Goal: Contribute content: Contribute content

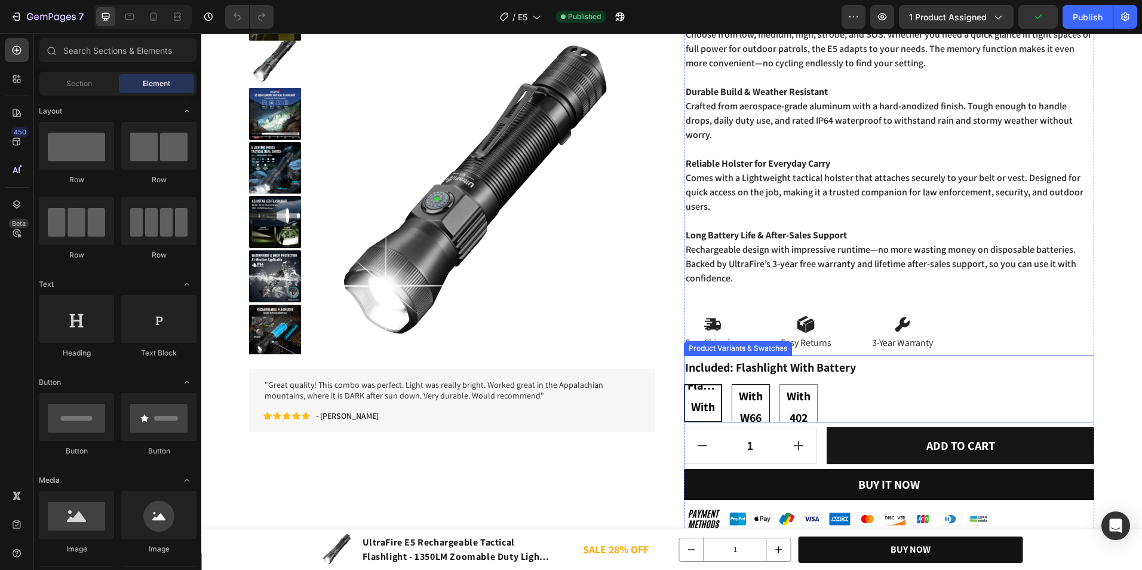
click at [746, 404] on span "Flashlight With W66 Set" at bounding box center [750, 407] width 37 height 86
click at [732, 384] on input "Flashlight With W66 Set Flashlight With W66 Set Flashlight With W66 Set" at bounding box center [731, 383] width 1 height 1
radio input "true"
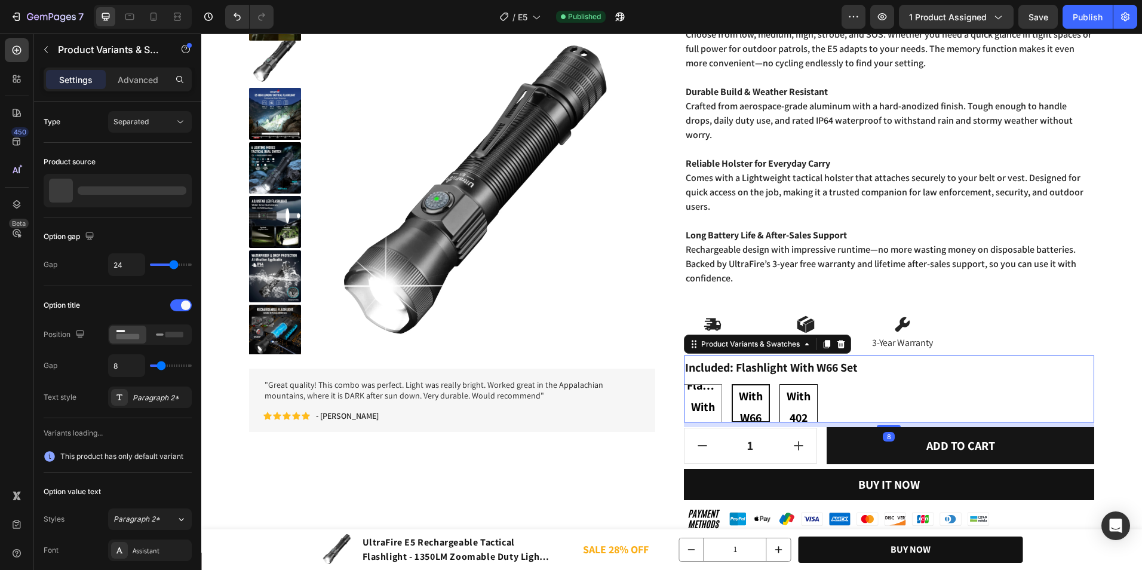
click at [791, 407] on span "Flashlight With 402 Set" at bounding box center [798, 407] width 37 height 86
click at [779, 384] on input "Flashlight With 402 Set Flashlight With 402 Set Flashlight With 402 Set" at bounding box center [779, 383] width 1 height 1
radio input "true"
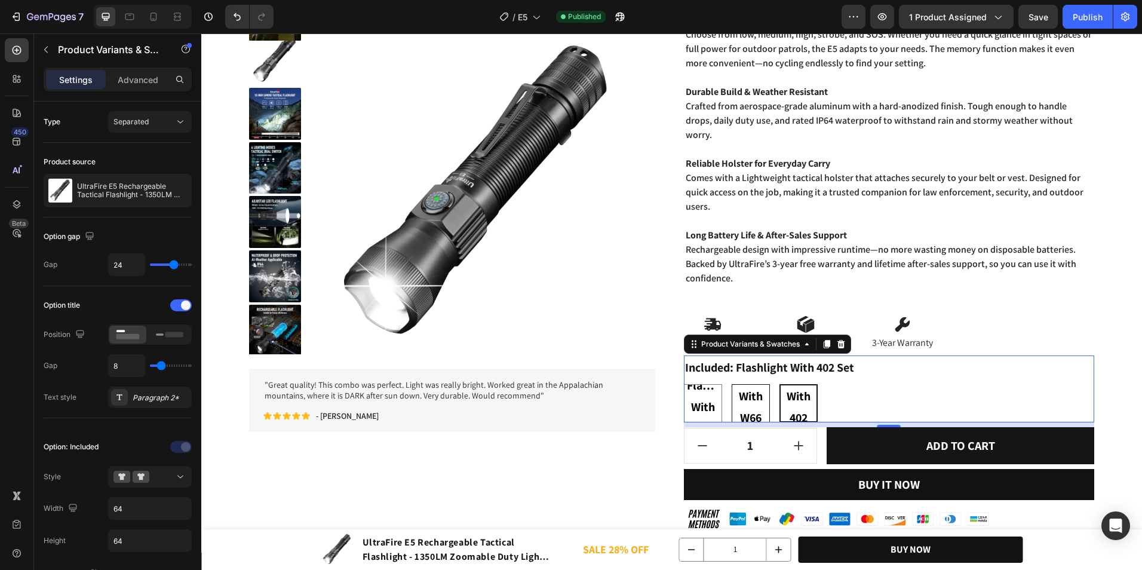
click at [755, 399] on span "Flashlight With W66 Set" at bounding box center [750, 407] width 37 height 86
click at [732, 384] on input "Flashlight With W66 Set Flashlight With W66 Set Flashlight With W66 Set" at bounding box center [731, 383] width 1 height 1
radio input "true"
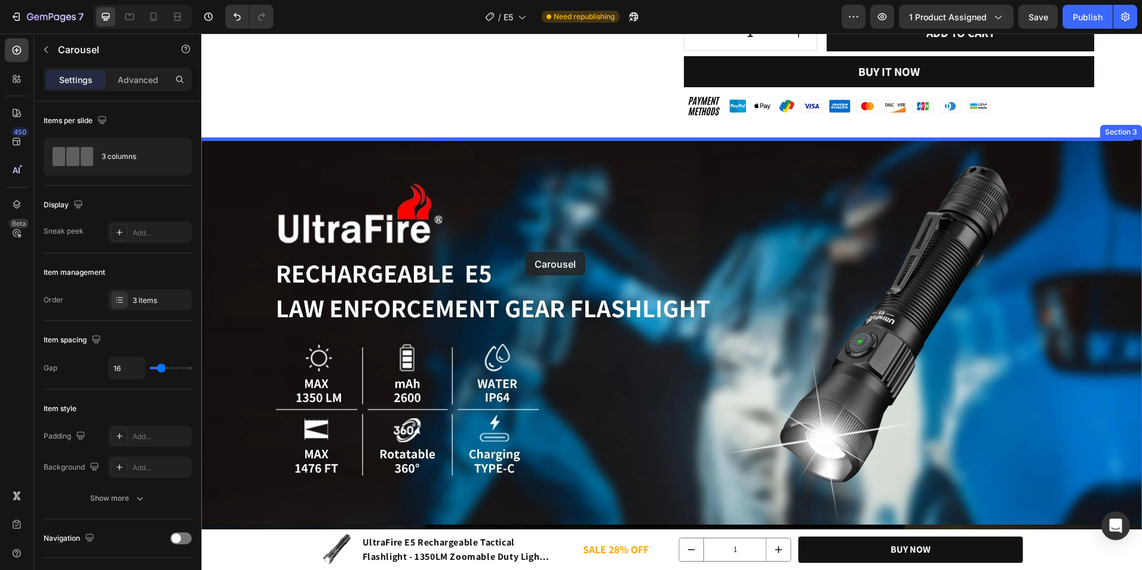
scroll to position [597, 0]
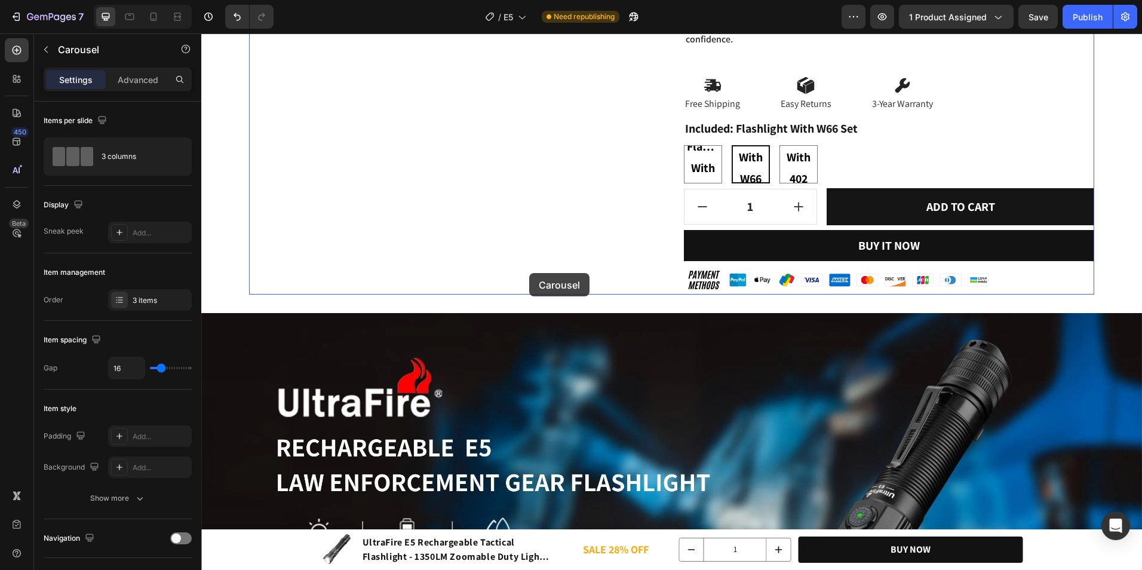
drag, startPoint x: 453, startPoint y: 145, endPoint x: 529, endPoint y: 273, distance: 148.9
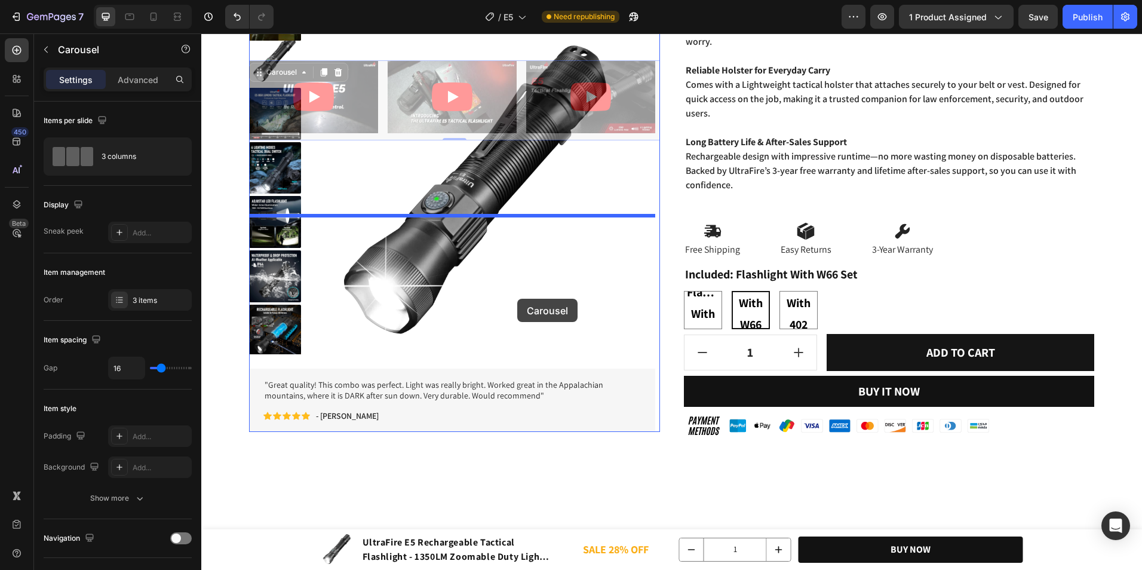
scroll to position [657, 0]
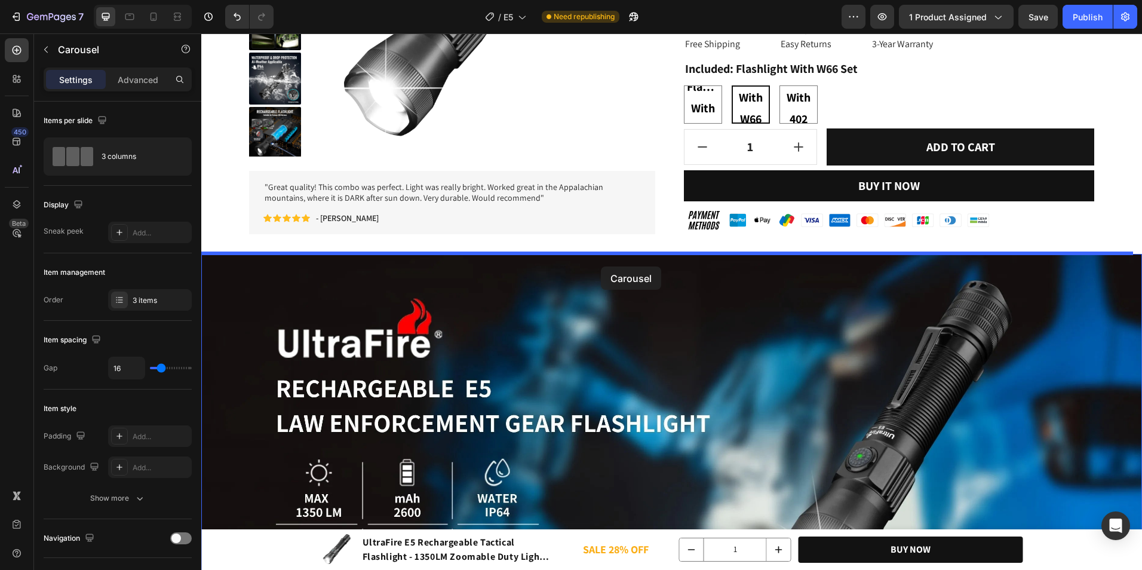
drag, startPoint x: 520, startPoint y: 242, endPoint x: 601, endPoint y: 266, distance: 84.3
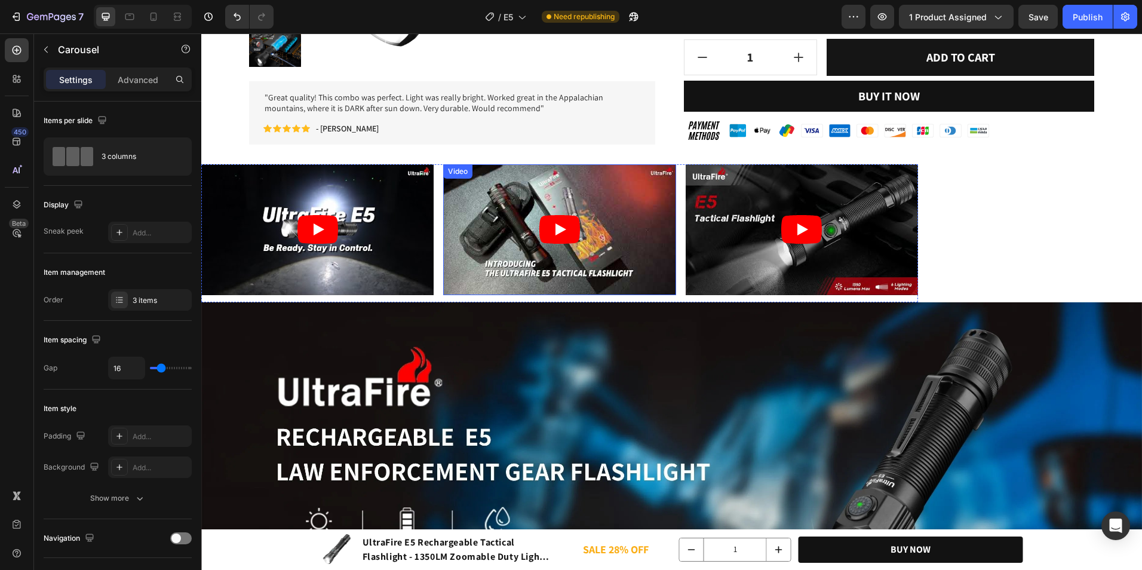
scroll to position [776, 0]
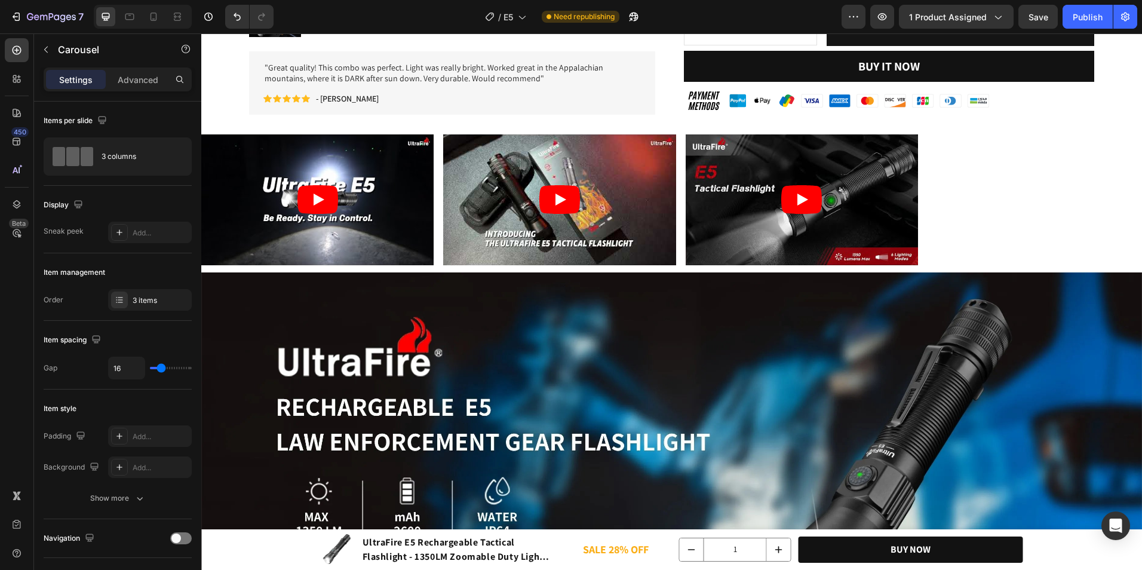
click at [440, 196] on div "Video Video Video" at bounding box center [559, 203] width 717 height 138
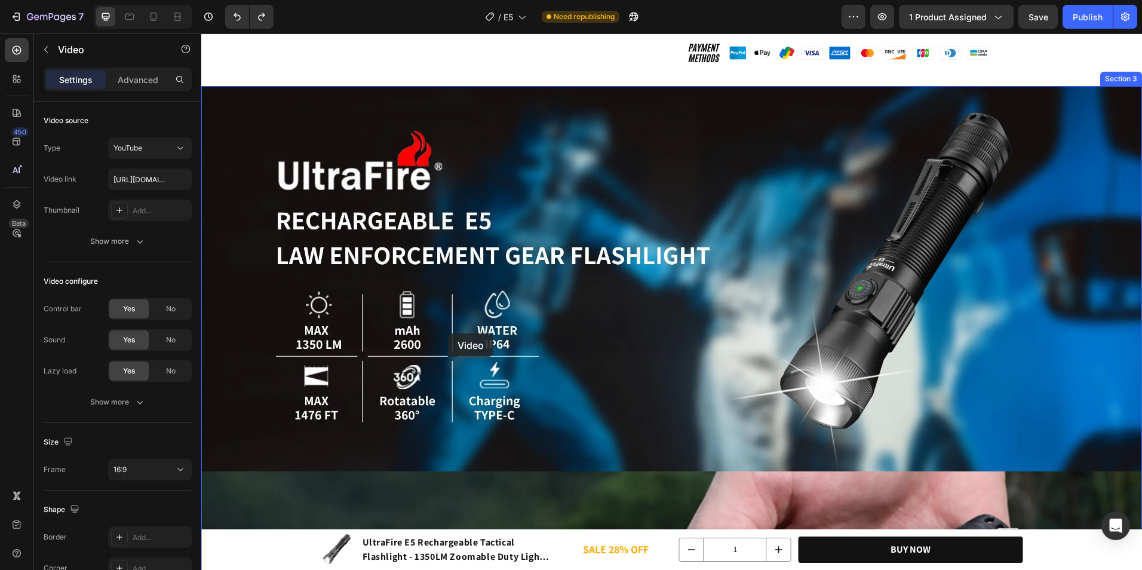
scroll to position [672, 0]
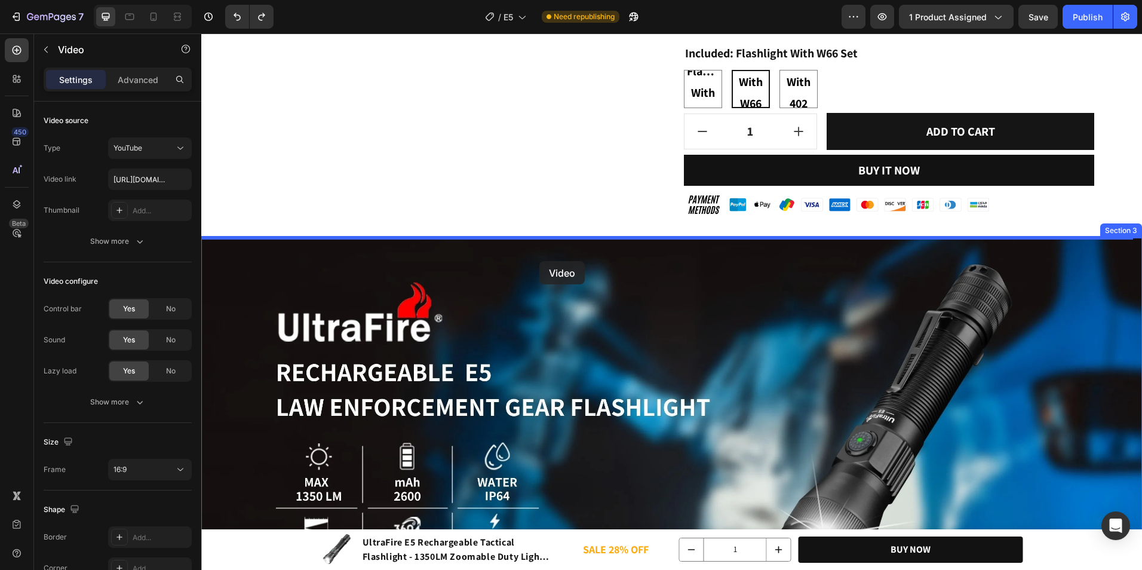
drag, startPoint x: 417, startPoint y: 349, endPoint x: 548, endPoint y: 256, distance: 161.1
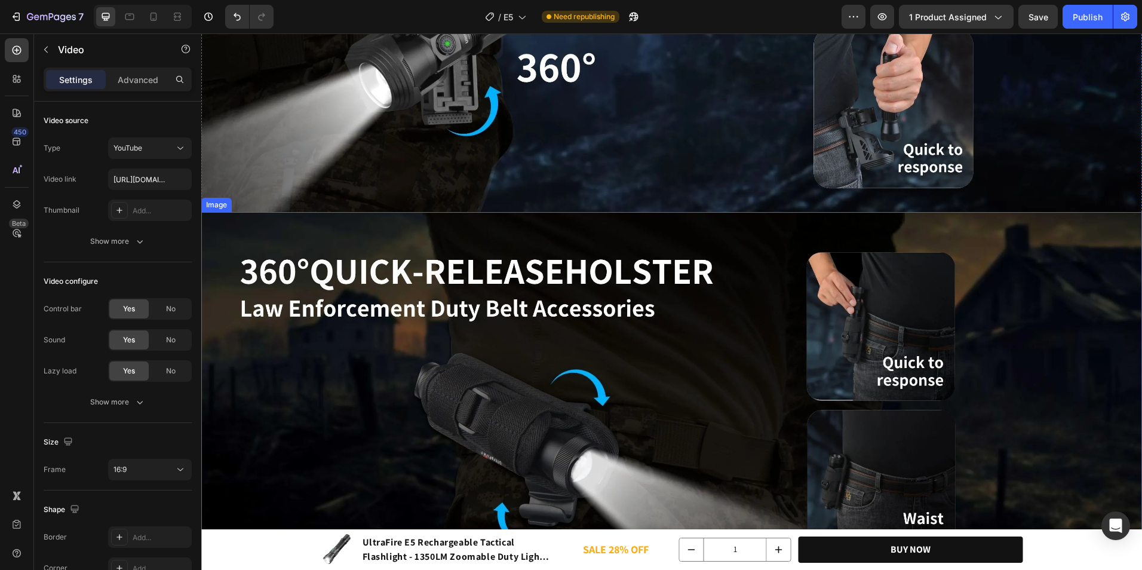
scroll to position [4256, 0]
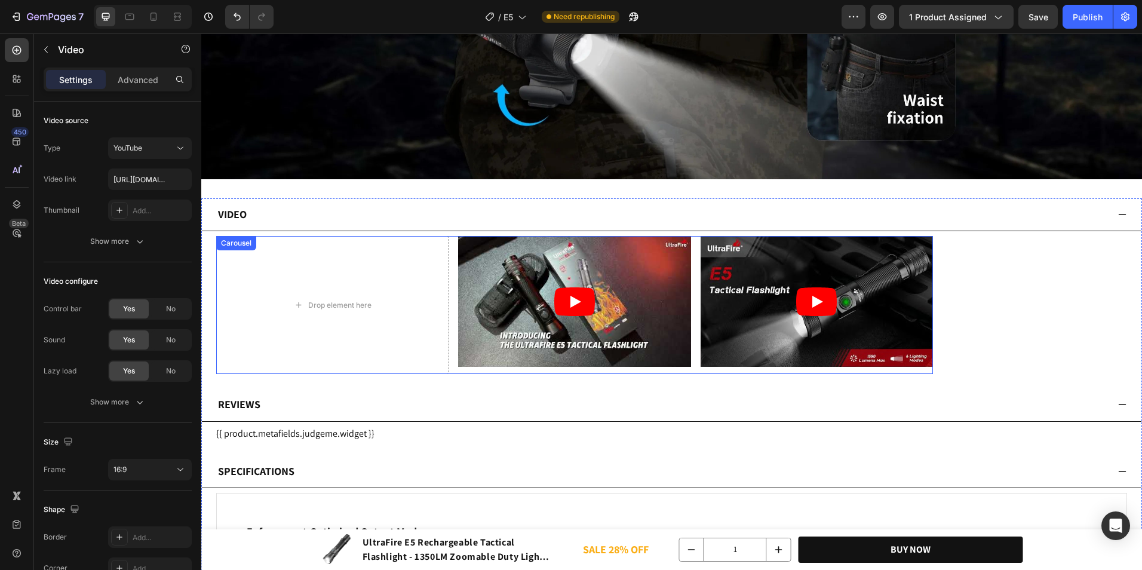
click at [450, 236] on div "Drop element here Video Video" at bounding box center [574, 305] width 717 height 138
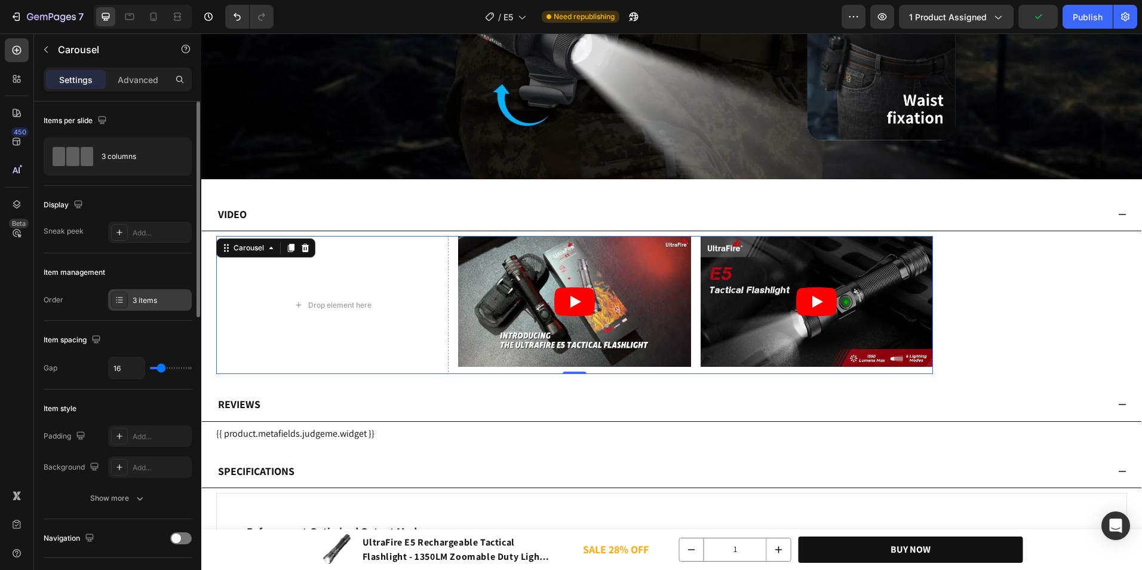
drag, startPoint x: 141, startPoint y: 288, endPoint x: 144, endPoint y: 300, distance: 12.3
click at [141, 291] on div "Item management Order 3 items" at bounding box center [118, 286] width 148 height 67
click at [144, 300] on div "3 items" at bounding box center [161, 300] width 56 height 11
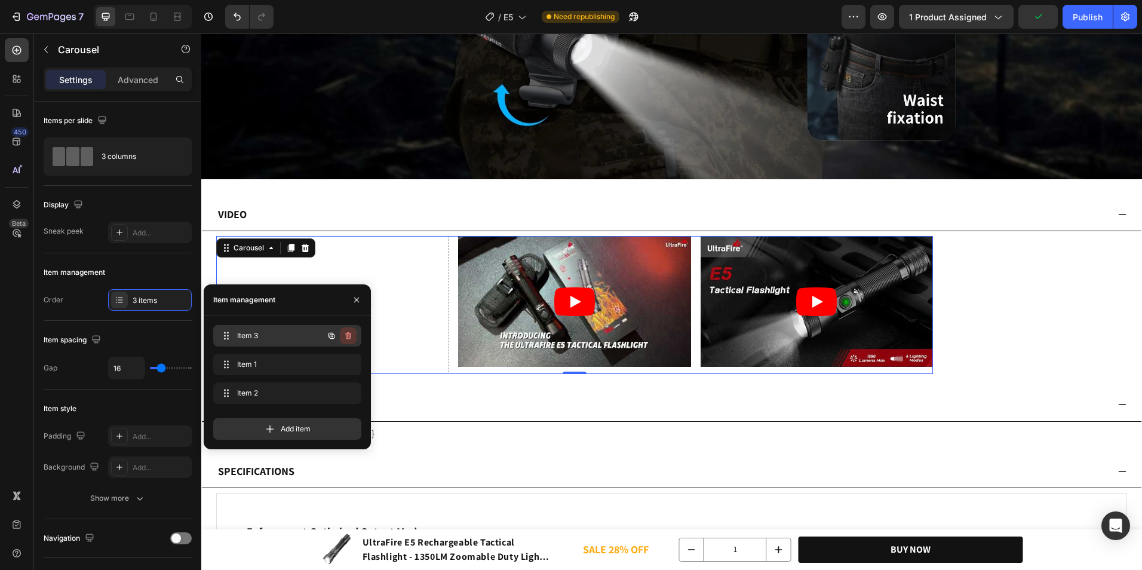
click at [342, 338] on button "button" at bounding box center [348, 335] width 17 height 17
click at [342, 338] on div "Delete" at bounding box center [340, 335] width 22 height 11
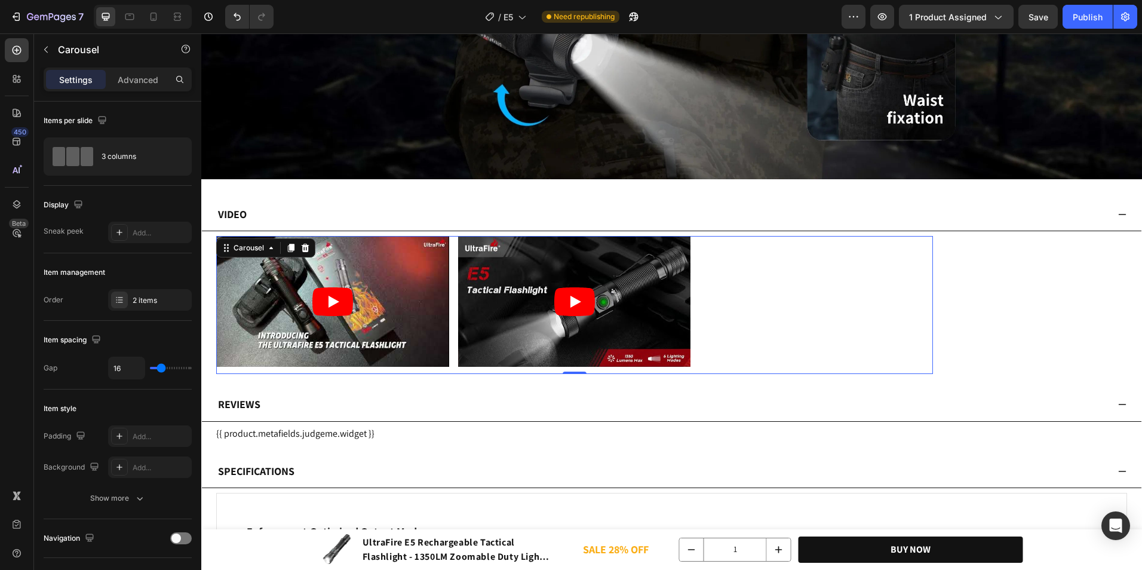
click at [815, 275] on div "Video Video" at bounding box center [574, 305] width 717 height 138
click at [142, 160] on div "3 columns" at bounding box center [138, 156] width 73 height 27
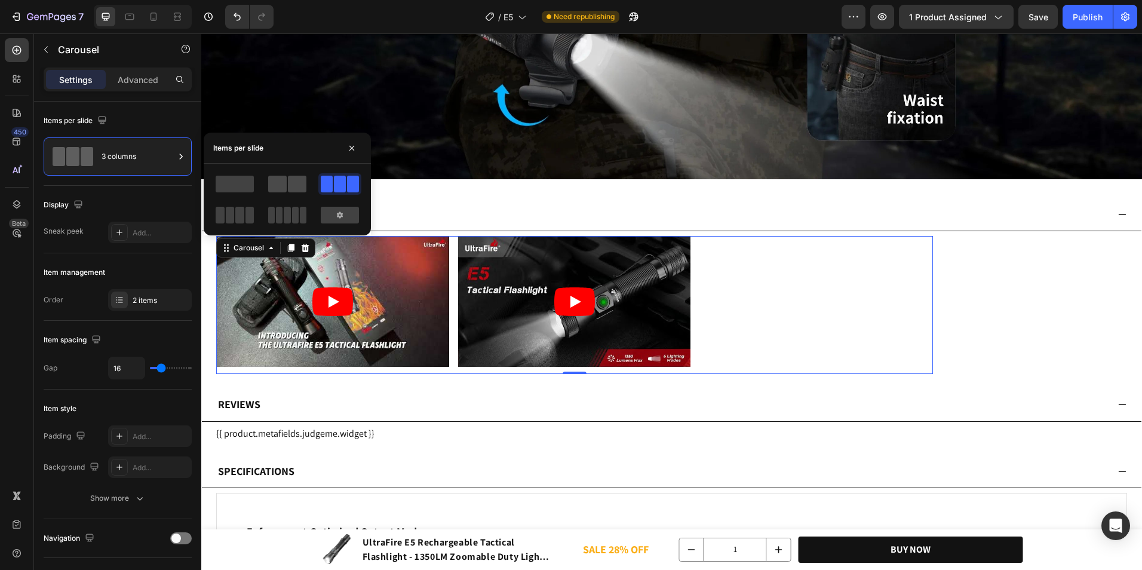
click at [299, 183] on span at bounding box center [297, 184] width 19 height 17
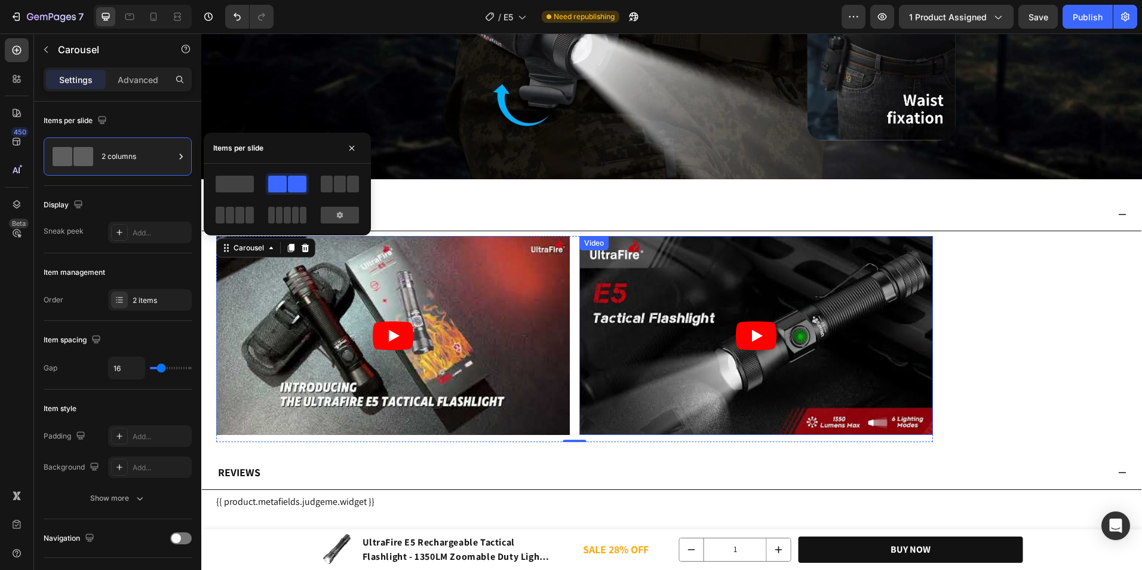
click at [1056, 287] on div "Video Video Carousel 0" at bounding box center [671, 339] width 911 height 206
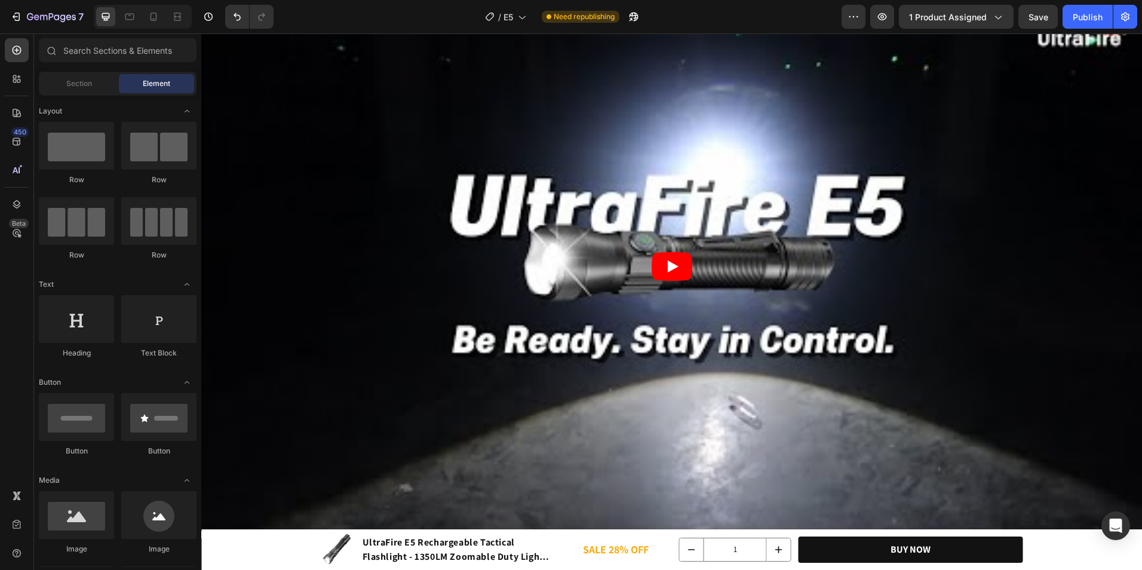
scroll to position [1104, 0]
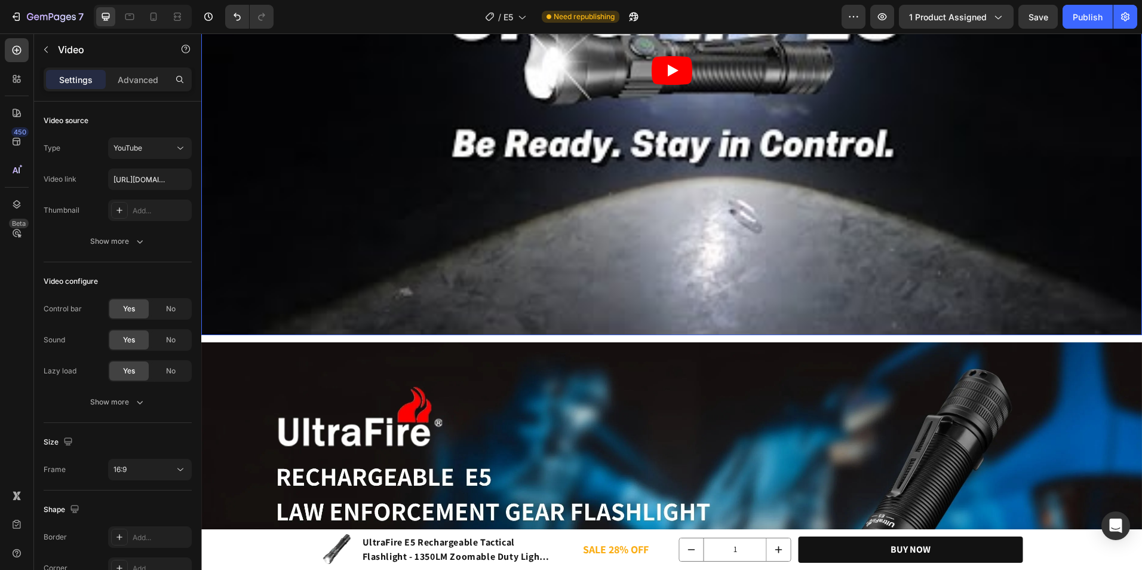
click at [625, 328] on article at bounding box center [671, 70] width 941 height 529
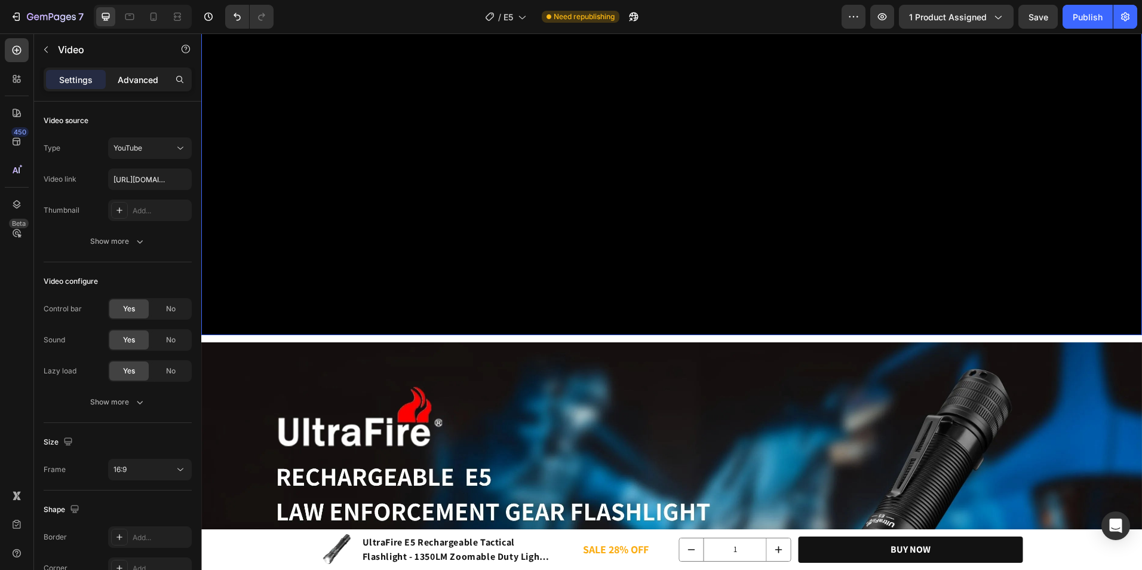
click at [148, 85] on p "Advanced" at bounding box center [138, 79] width 41 height 13
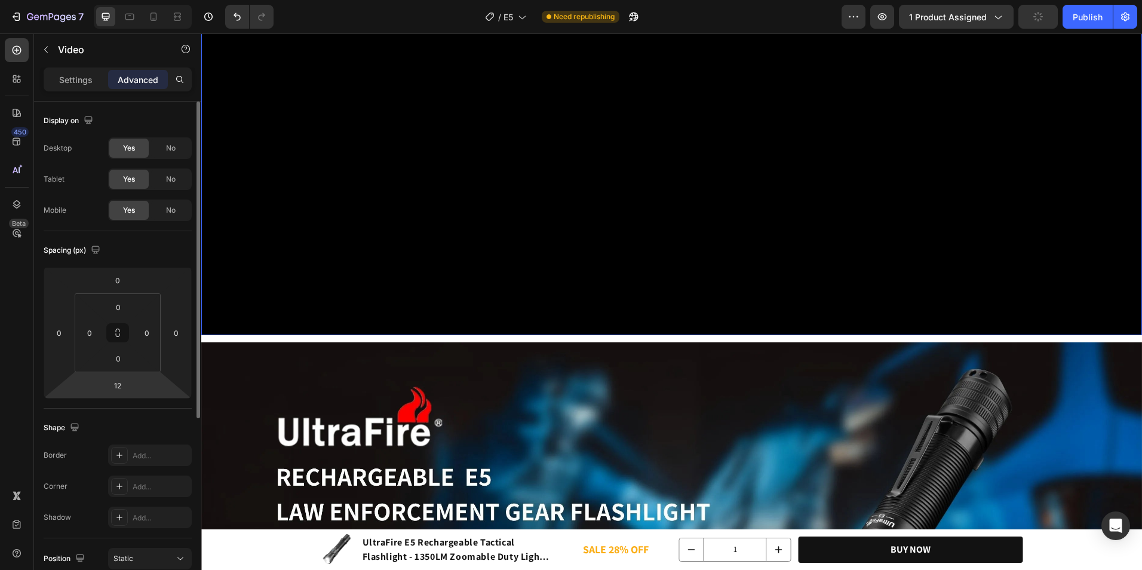
click at [118, 0] on html "7 Version history / E5 Need republishing Preview 1 product assigned Publish 450…" at bounding box center [571, 0] width 1142 height 0
click at [118, 389] on input "12" at bounding box center [118, 385] width 24 height 18
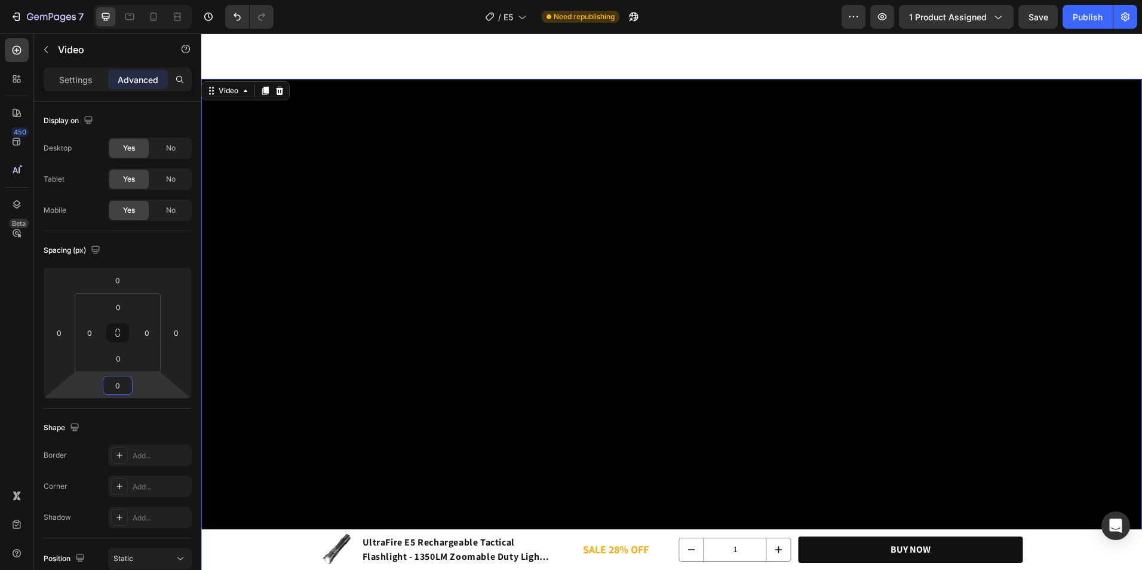
scroll to position [985, 0]
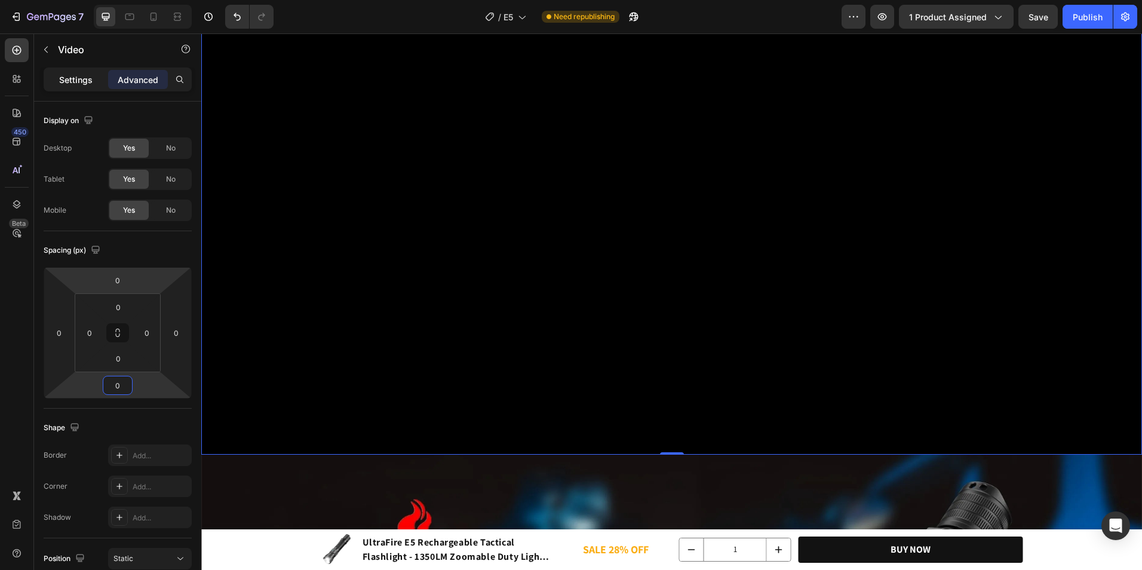
type input "0"
click at [80, 80] on p "Settings" at bounding box center [75, 79] width 33 height 13
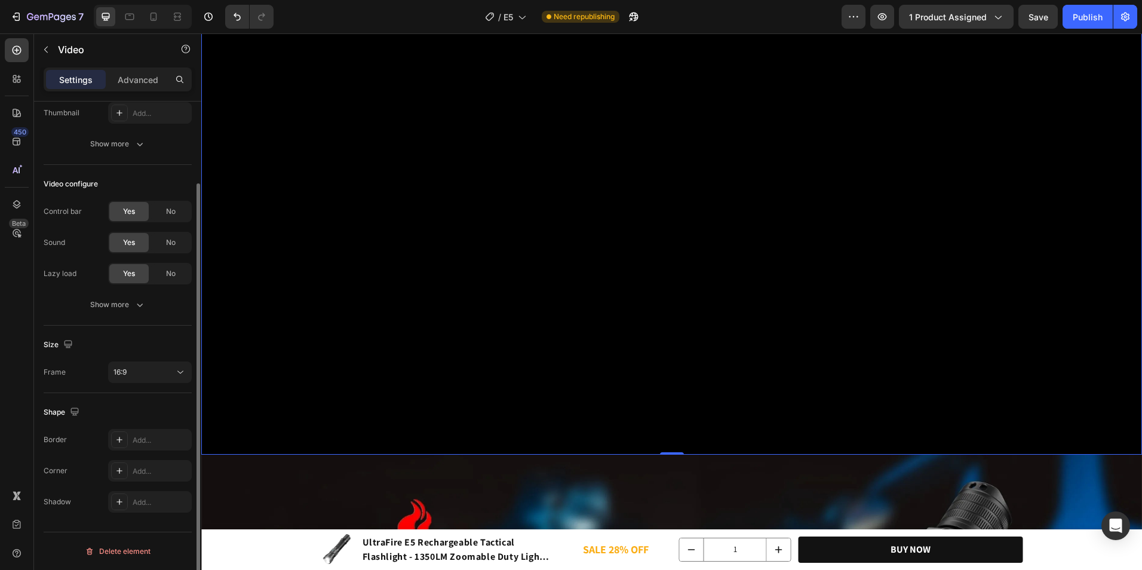
scroll to position [0, 0]
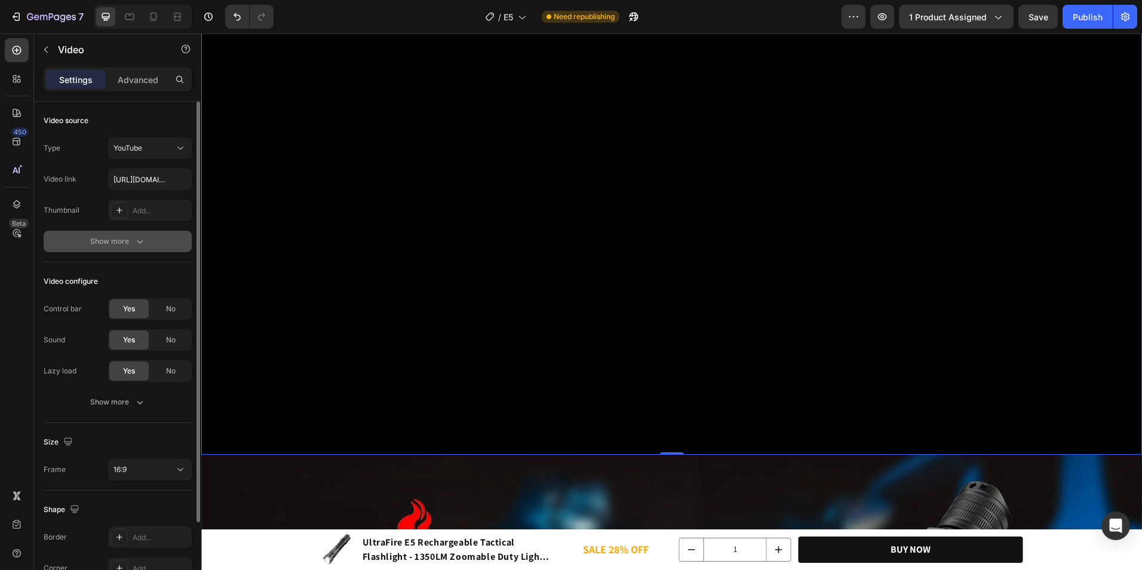
click at [130, 237] on div "Show more" at bounding box center [118, 241] width 56 height 12
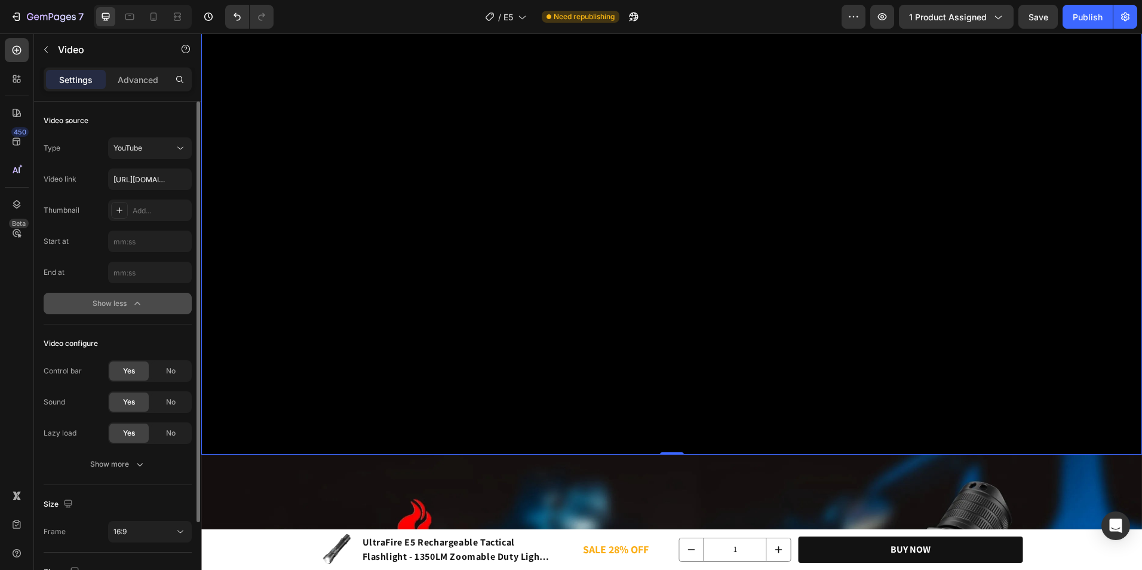
click at [117, 300] on div "Show less" at bounding box center [118, 303] width 51 height 12
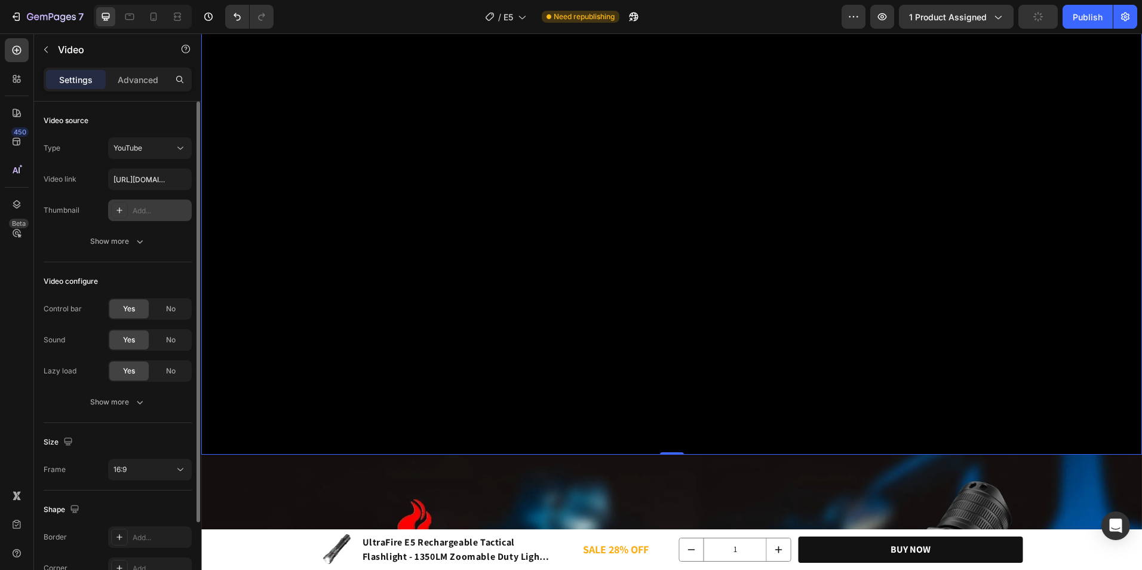
click at [128, 213] on div "Add..." at bounding box center [150, 209] width 84 height 21
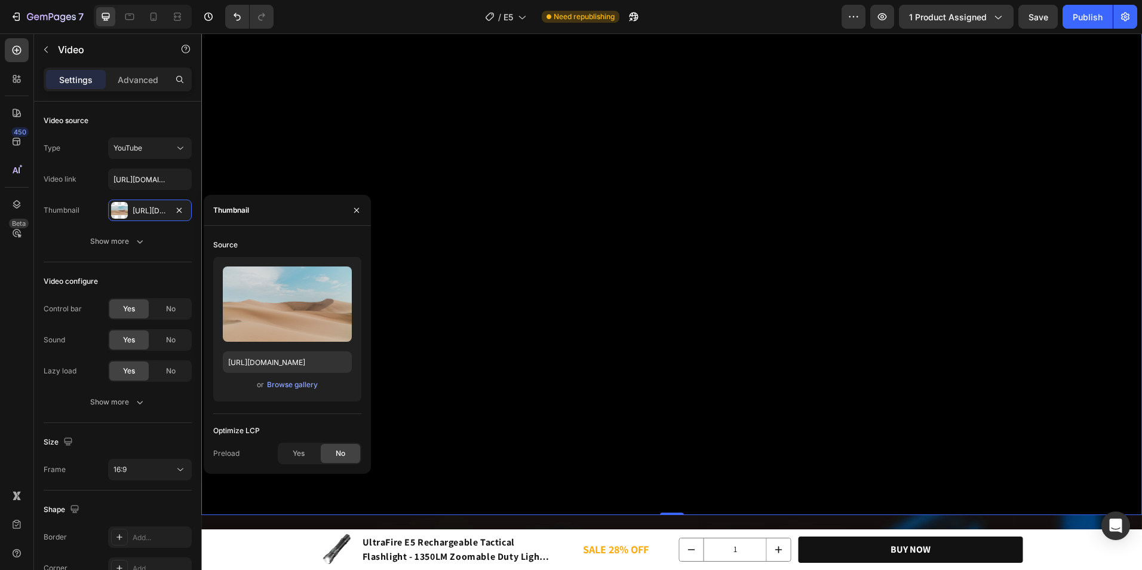
scroll to position [746, 0]
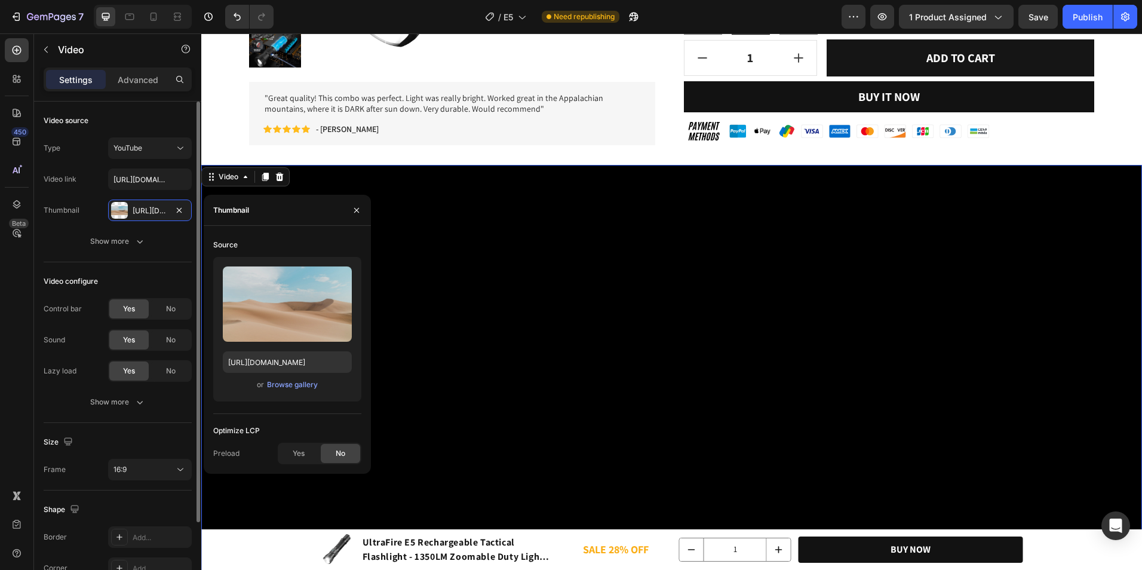
click at [158, 258] on div "Video source Type YouTube Video link [URL][DOMAIN_NAME] Thumbnail [URL][DOMAIN_…" at bounding box center [118, 182] width 148 height 161
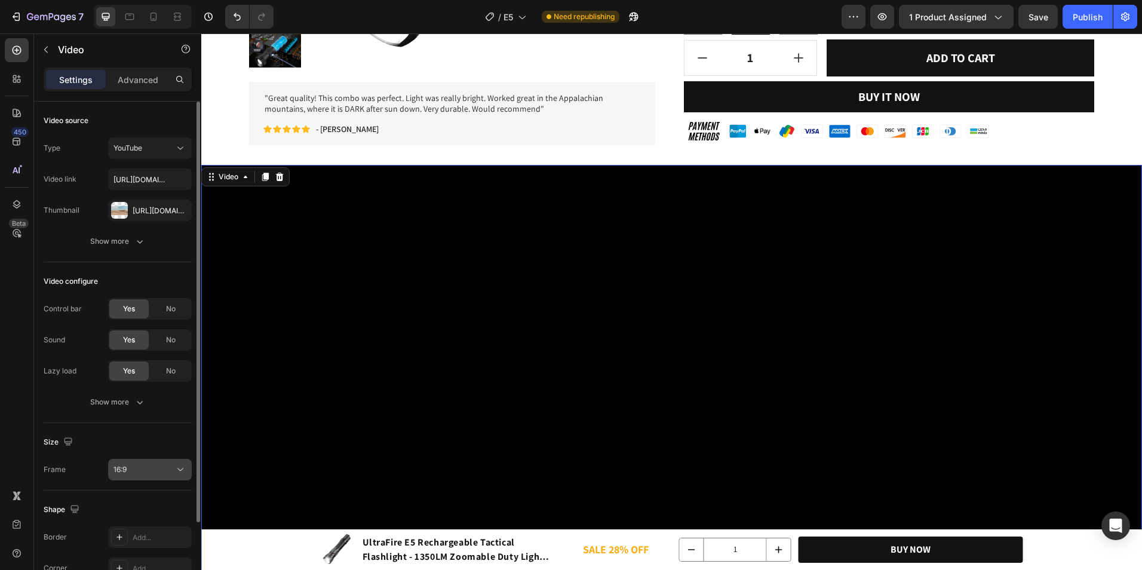
scroll to position [97, 0]
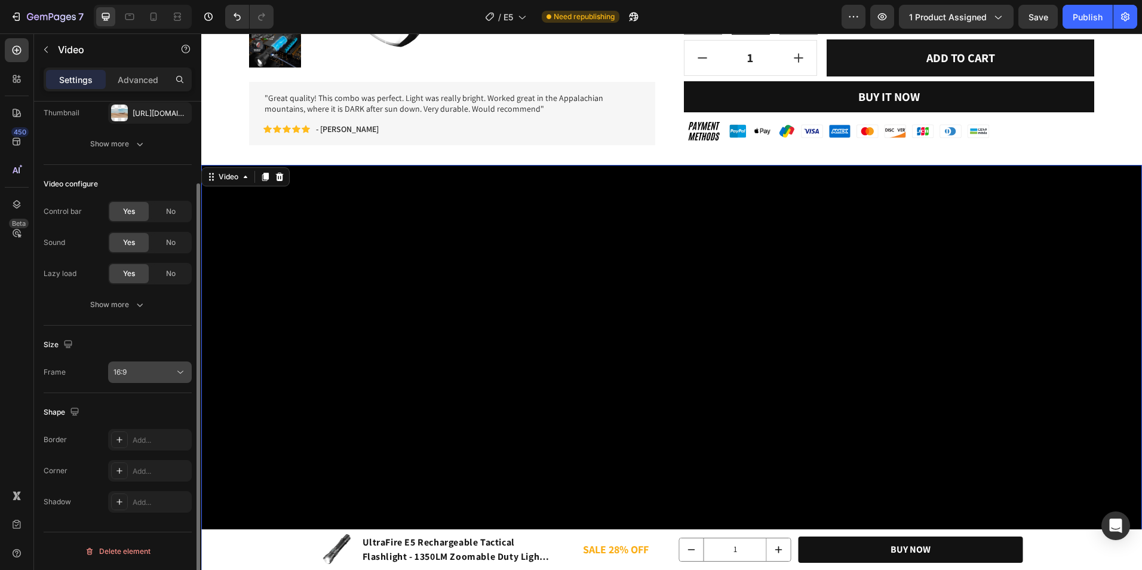
click at [161, 366] on button "16:9" at bounding box center [150, 371] width 84 height 21
click at [161, 366] on div "16:9" at bounding box center [149, 372] width 73 height 12
click at [162, 377] on button "16:9" at bounding box center [150, 371] width 84 height 21
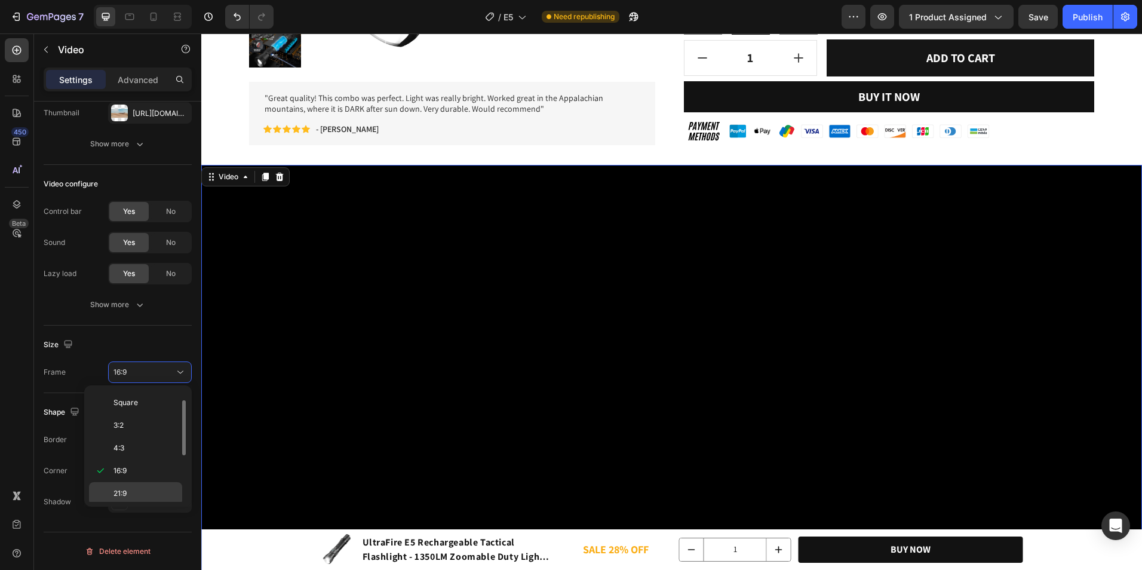
click at [152, 498] on p "21:9" at bounding box center [144, 493] width 63 height 11
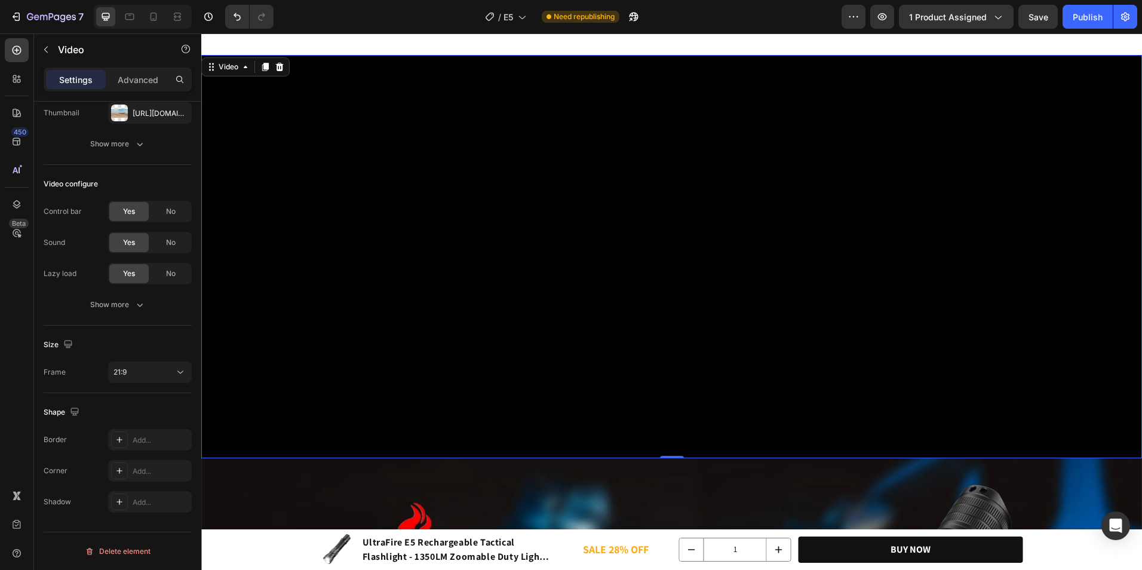
scroll to position [925, 0]
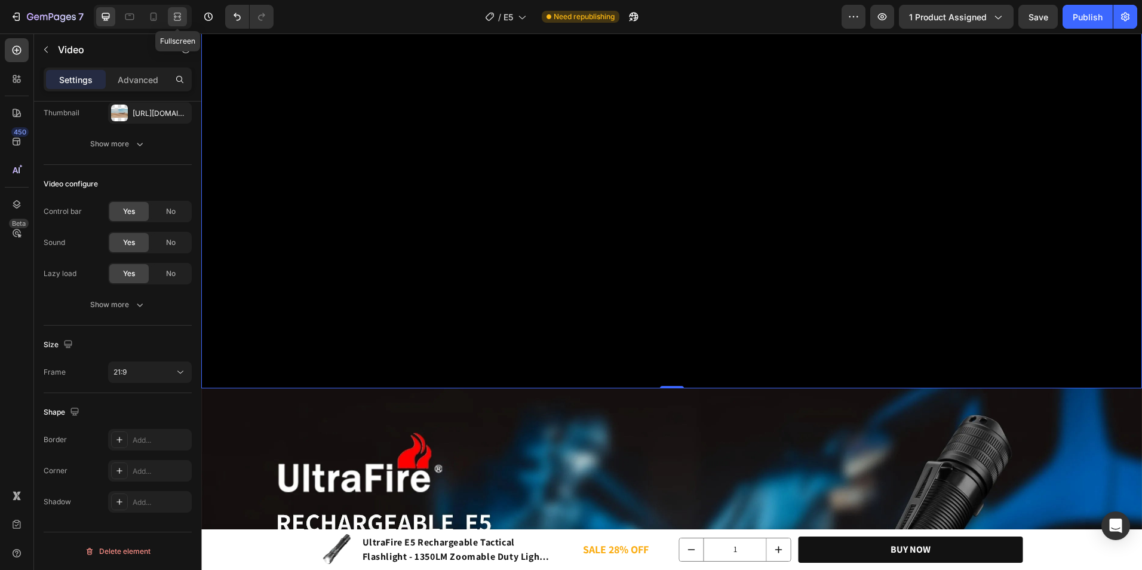
click at [179, 14] on icon at bounding box center [177, 17] width 12 height 12
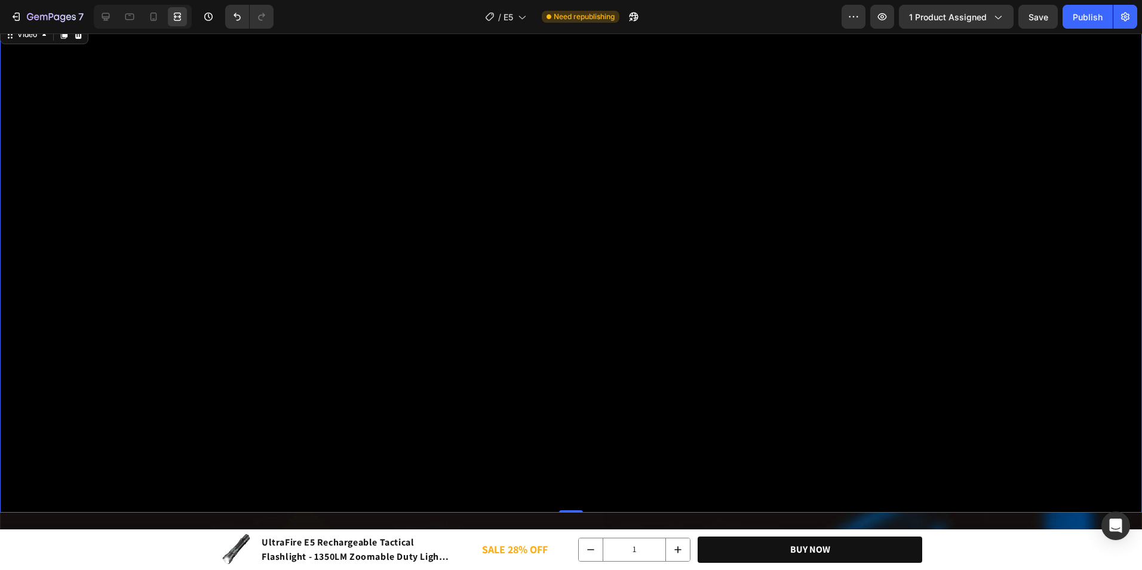
scroll to position [985, 0]
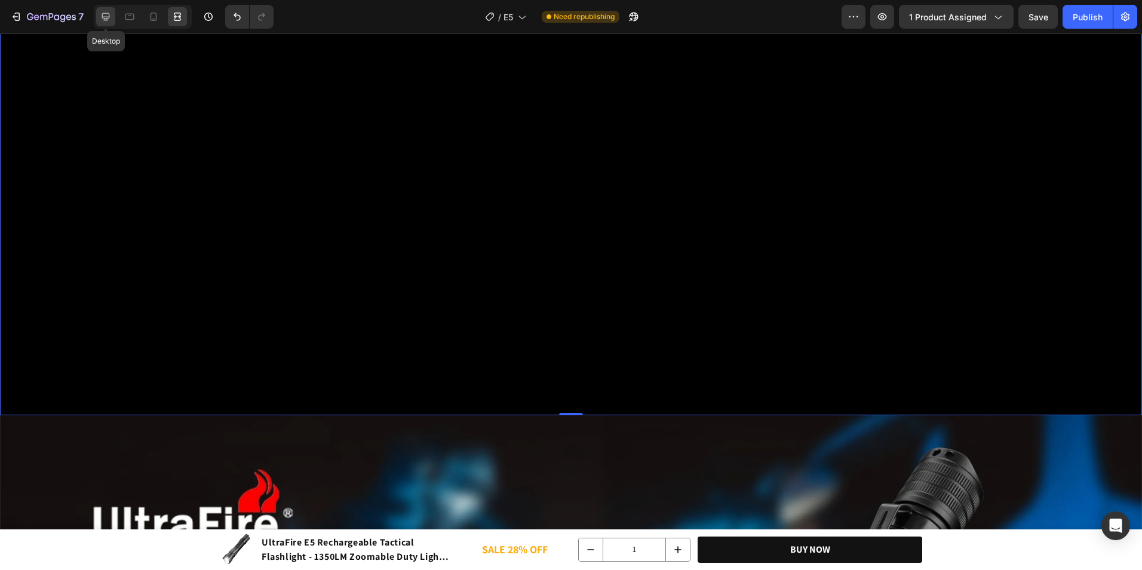
click at [108, 19] on icon at bounding box center [106, 17] width 8 height 8
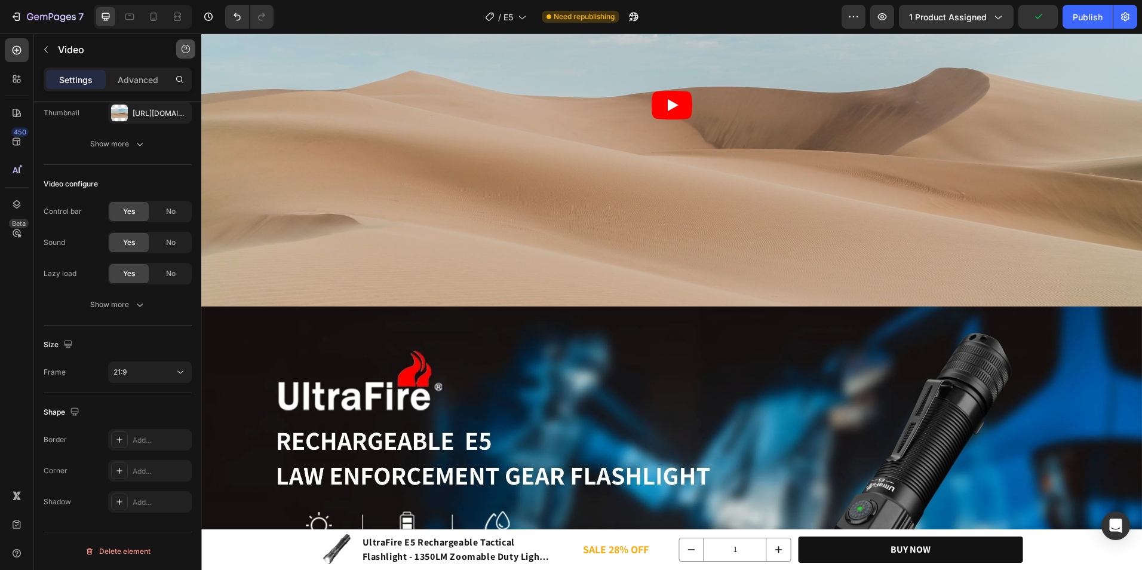
scroll to position [806, 0]
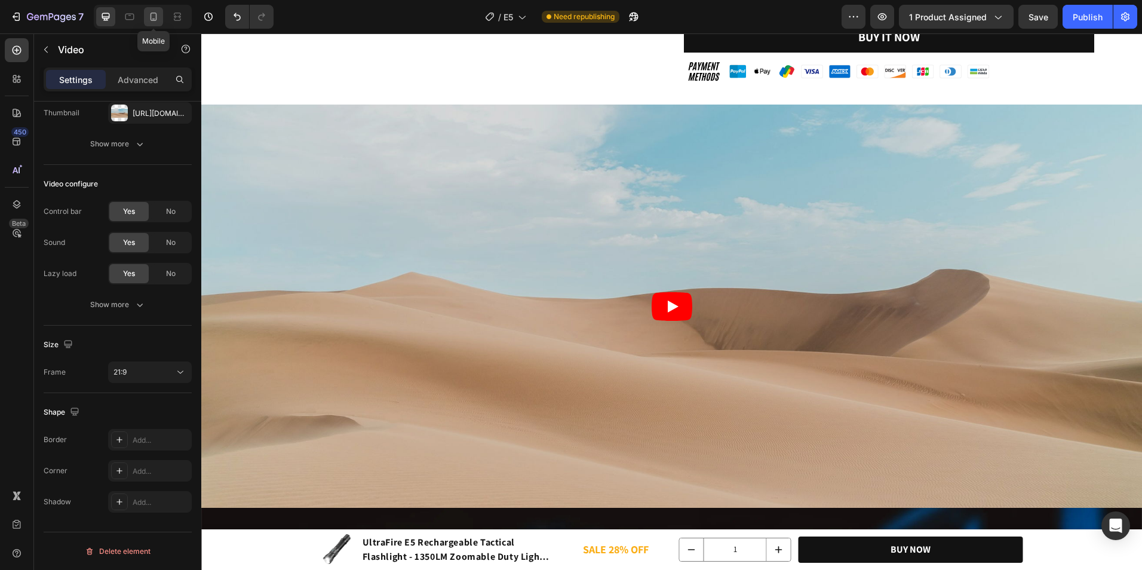
click at [156, 20] on icon at bounding box center [153, 17] width 7 height 8
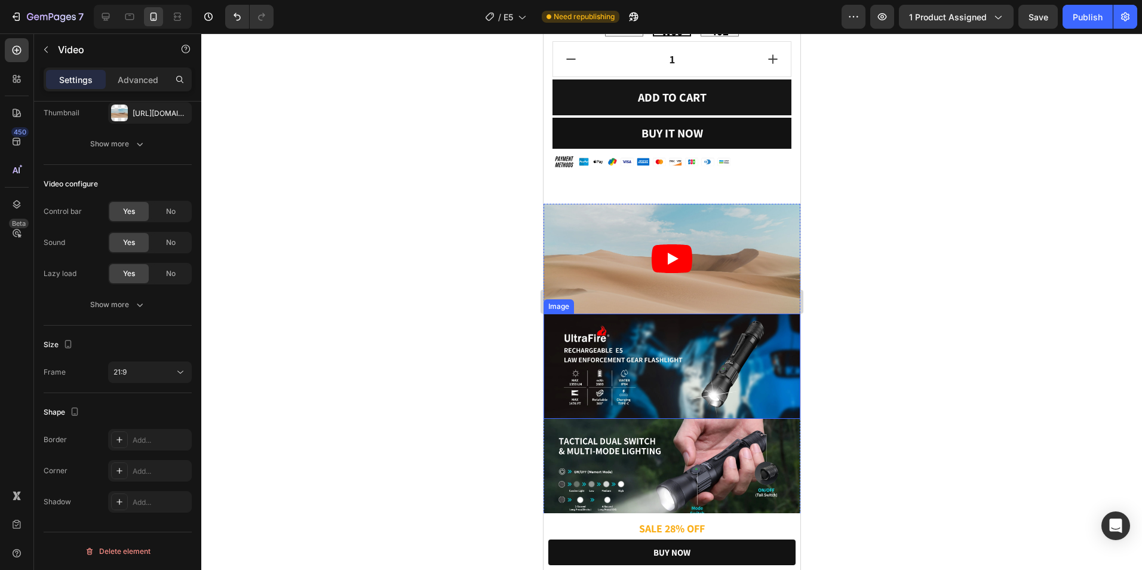
scroll to position [1231, 0]
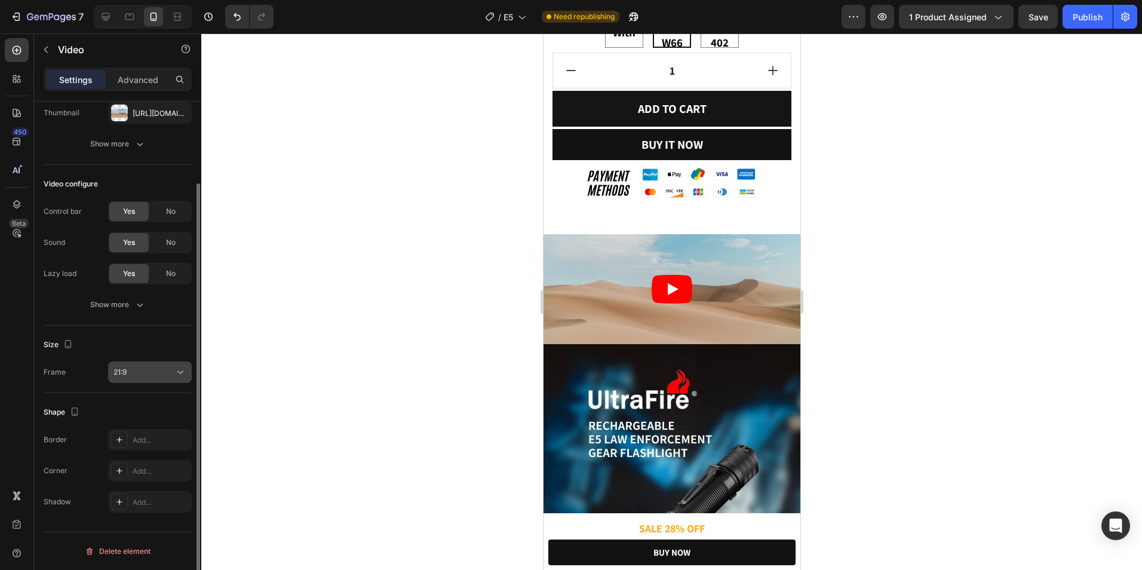
click at [135, 361] on button "21:9" at bounding box center [150, 371] width 84 height 21
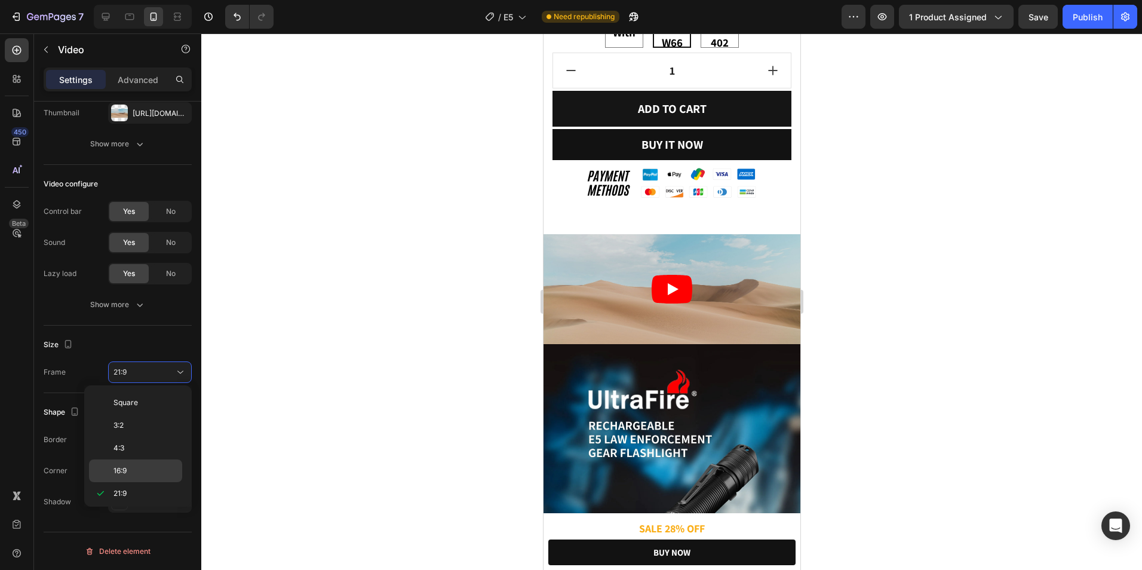
click at [130, 471] on p "16:9" at bounding box center [144, 470] width 63 height 11
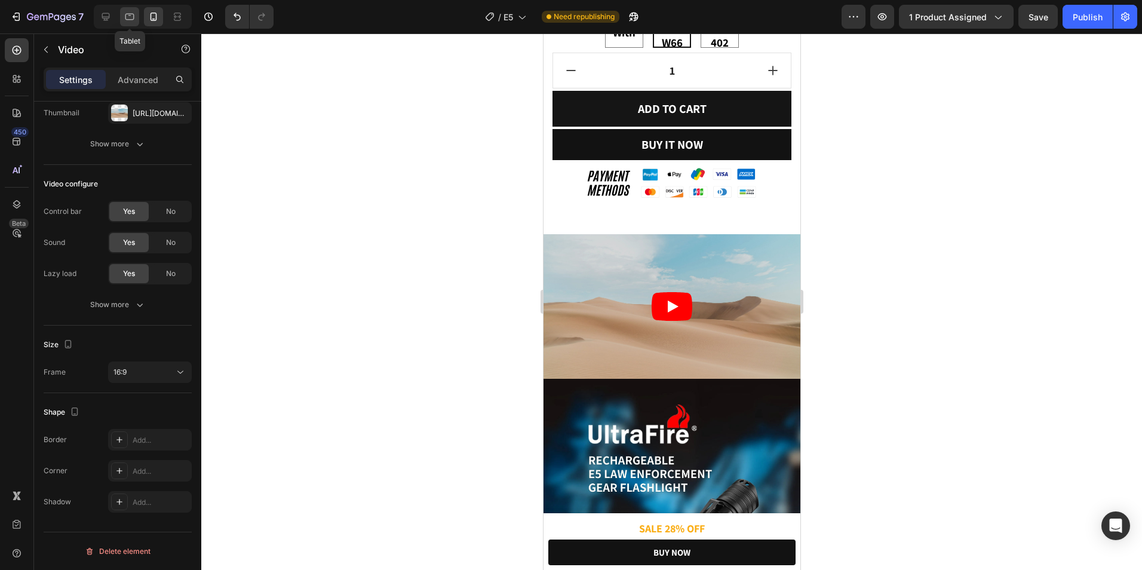
click at [130, 19] on icon at bounding box center [129, 17] width 9 height 7
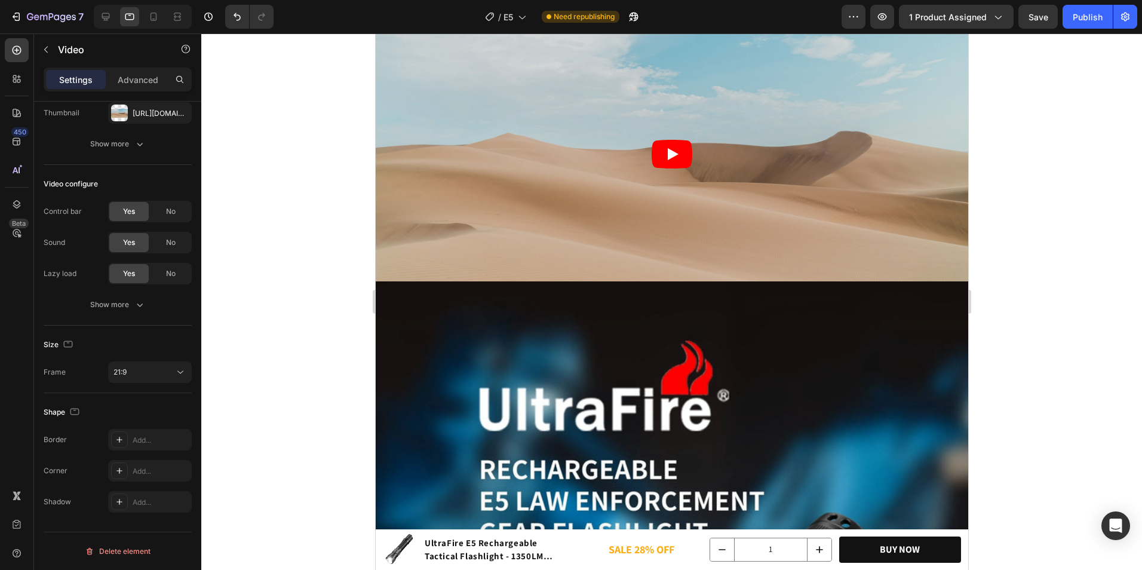
scroll to position [979, 0]
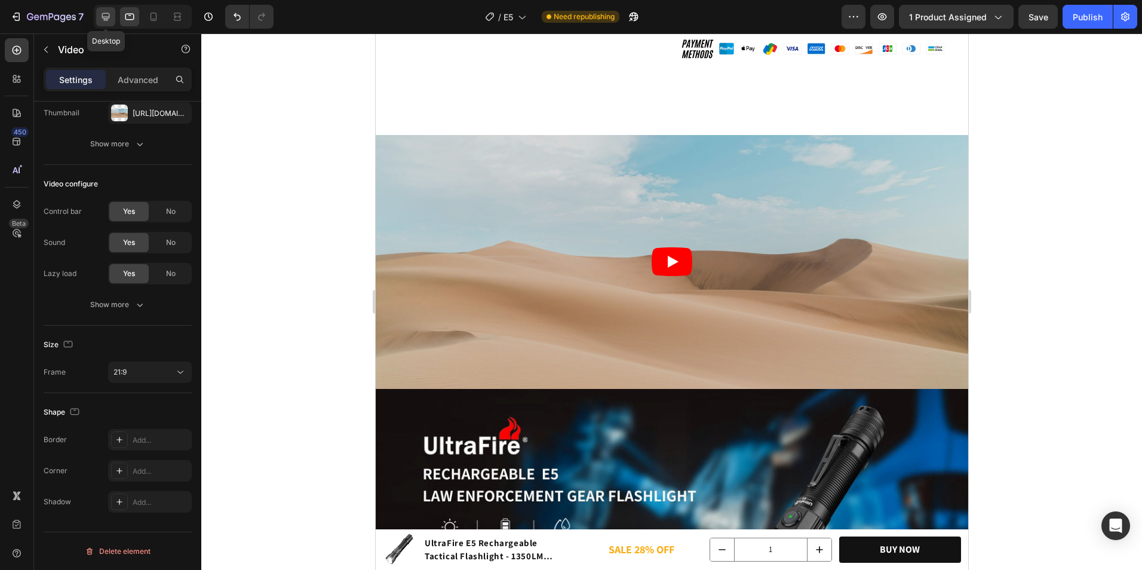
click at [100, 16] on icon at bounding box center [106, 17] width 12 height 12
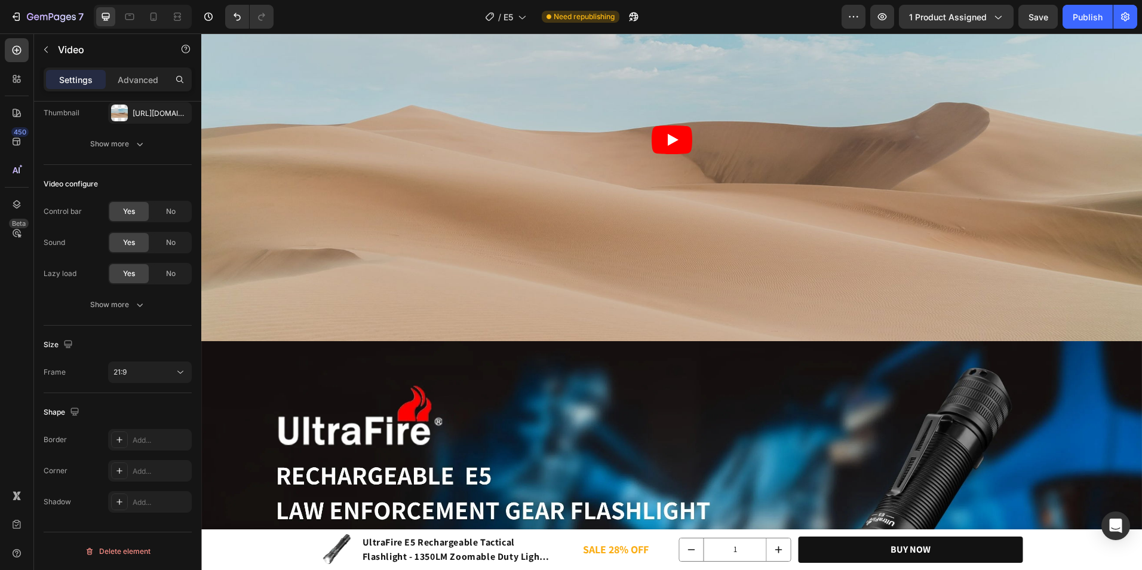
scroll to position [800, 0]
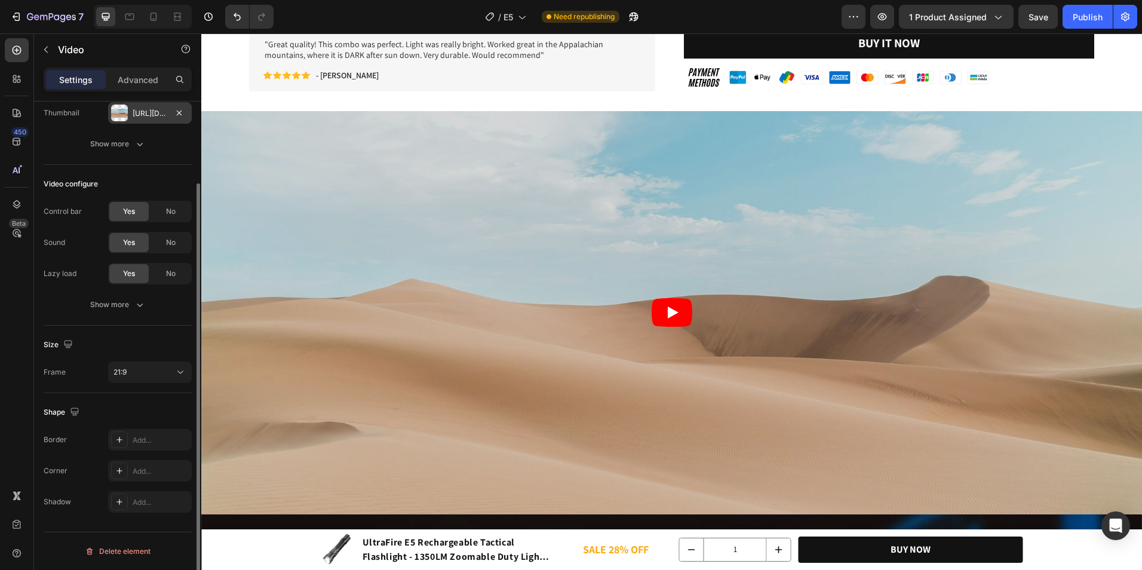
click at [158, 113] on div "[URL][DOMAIN_NAME]" at bounding box center [150, 113] width 35 height 11
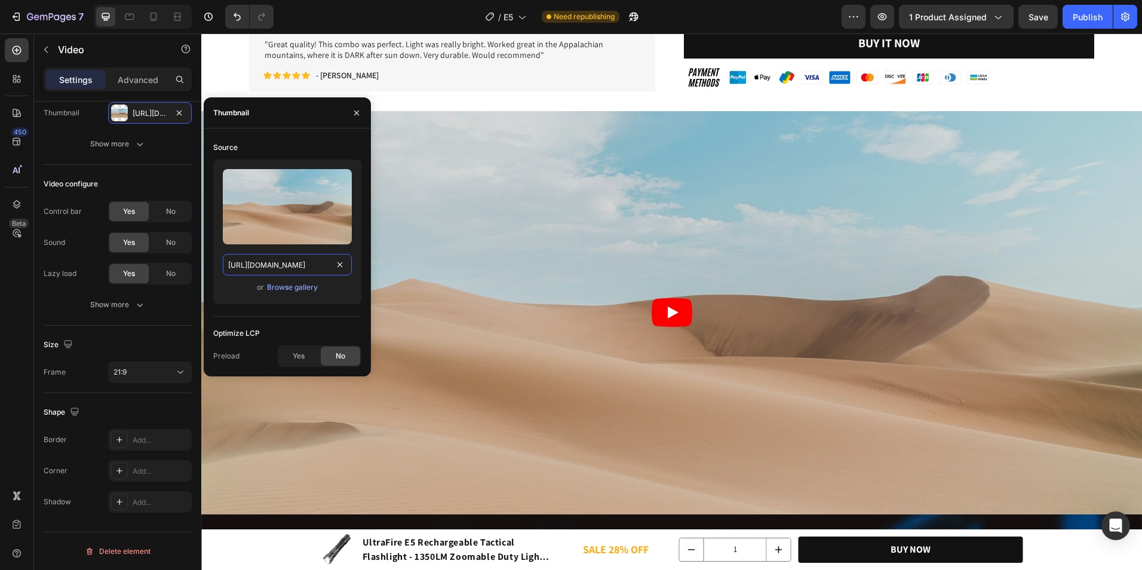
click at [278, 269] on input "[URL][DOMAIN_NAME]" at bounding box center [287, 264] width 129 height 21
paste input "[DOMAIN_NAME][URL]"
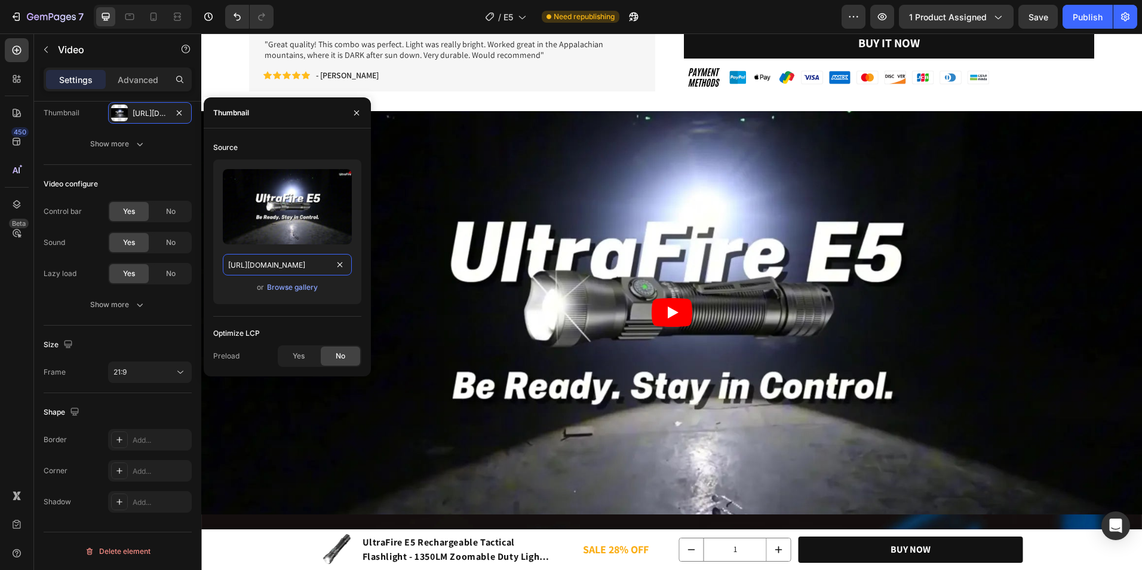
type input "[URL][DOMAIN_NAME]"
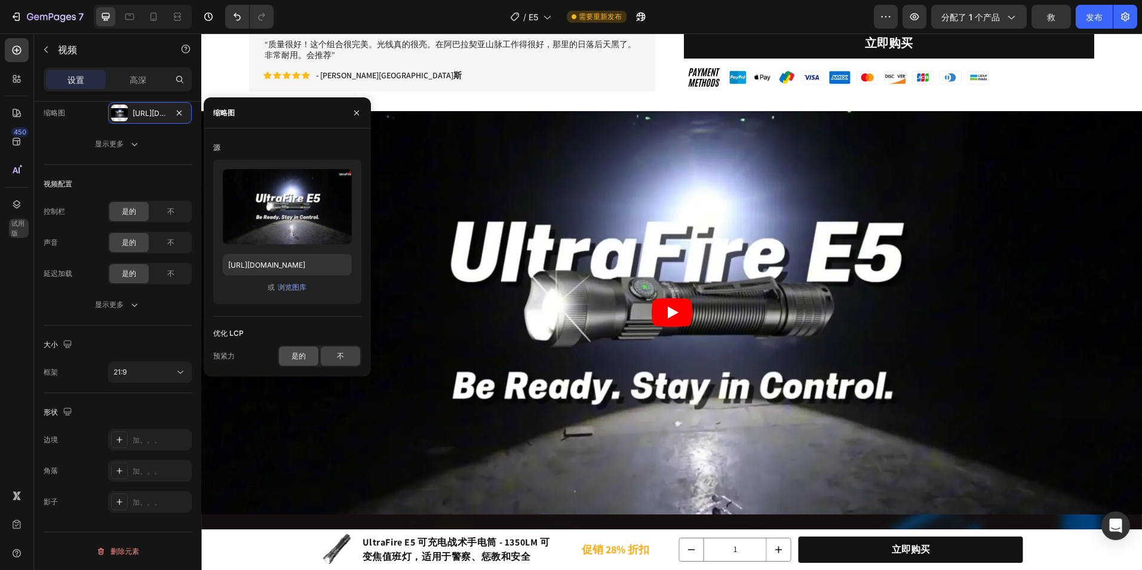
click at [305, 355] on span "是的" at bounding box center [298, 356] width 14 height 11
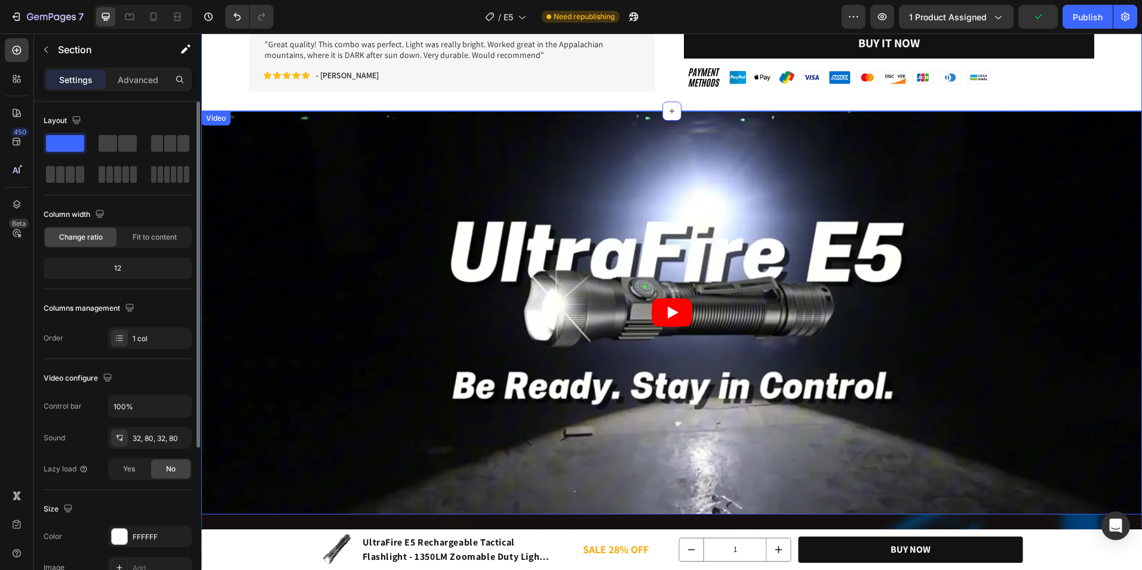
click at [677, 295] on article at bounding box center [671, 312] width 941 height 403
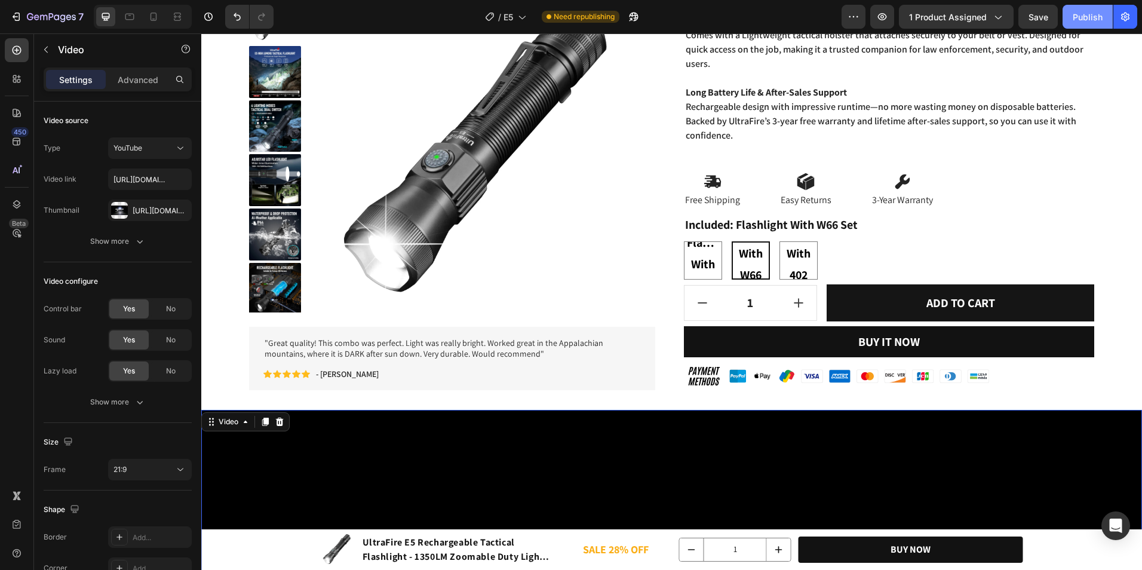
click at [1073, 7] on button "Publish" at bounding box center [1087, 17] width 50 height 24
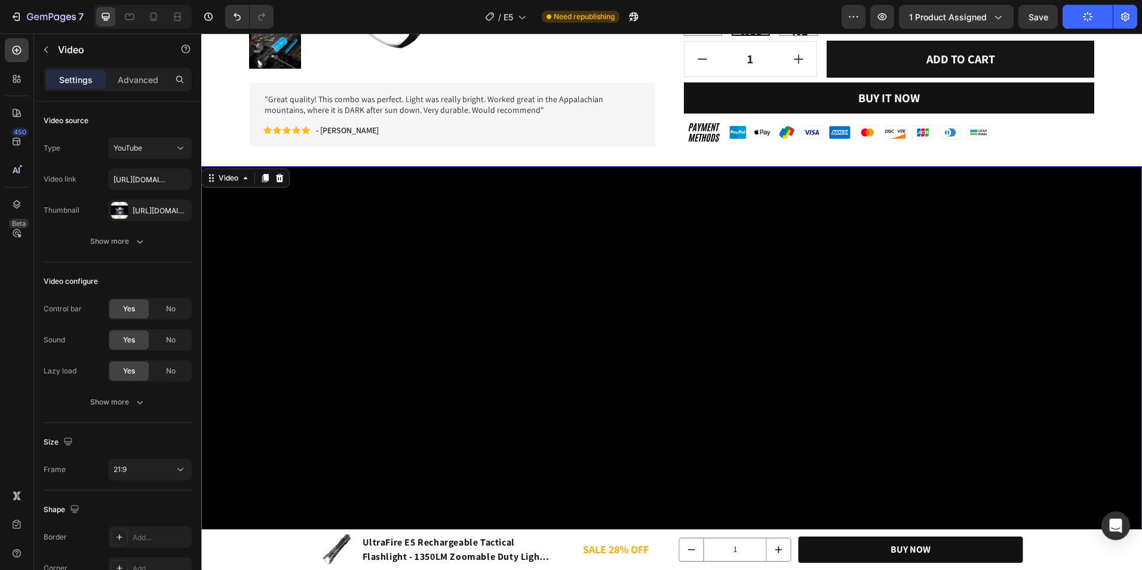
scroll to position [979, 0]
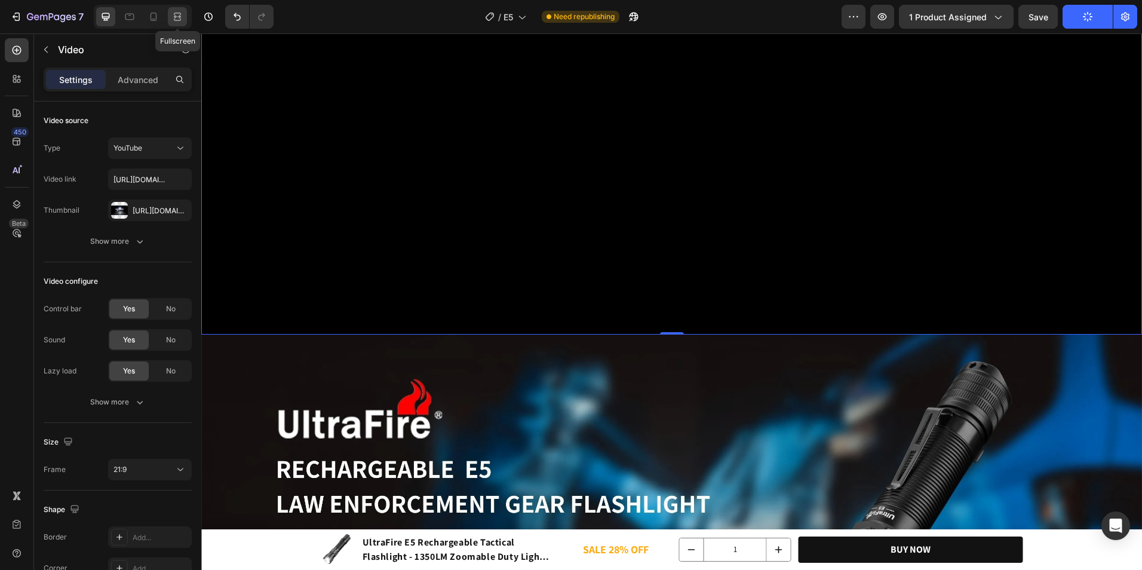
click at [180, 21] on icon at bounding box center [177, 17] width 12 height 12
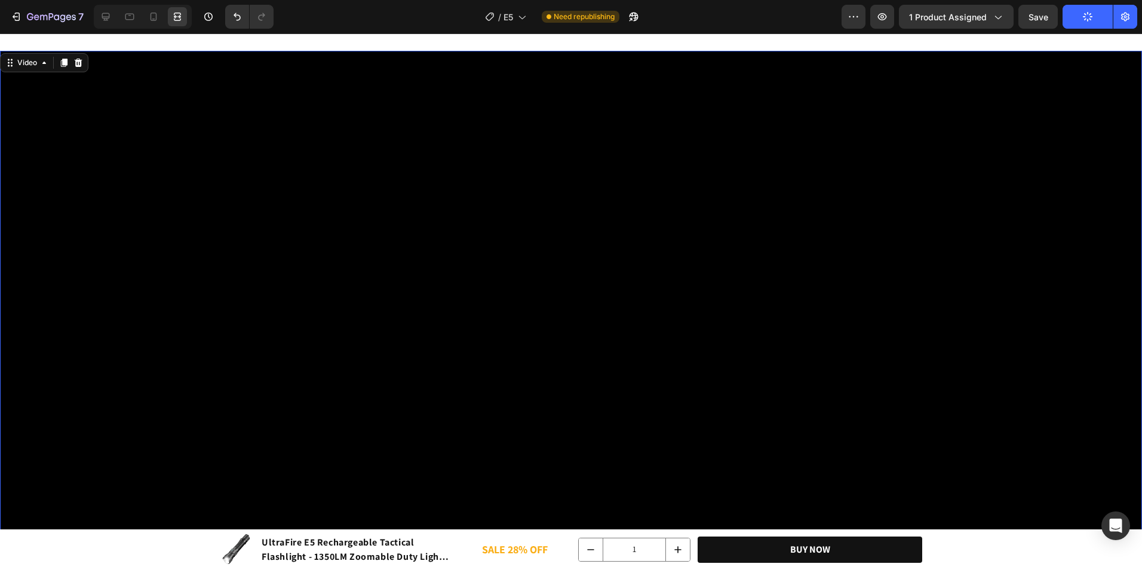
scroll to position [979, 0]
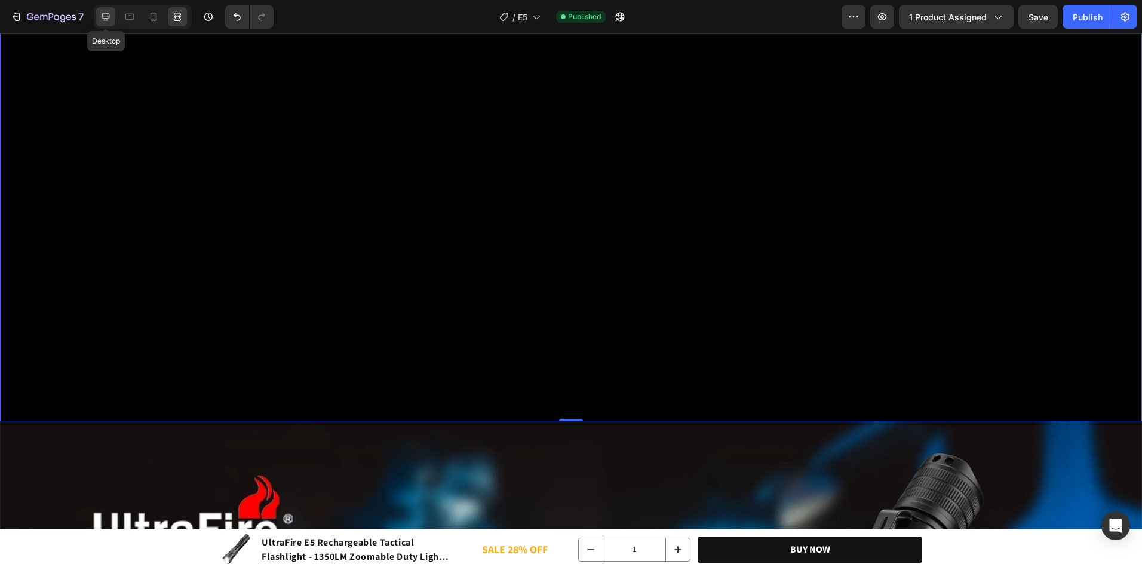
click at [113, 17] on div at bounding box center [105, 16] width 19 height 19
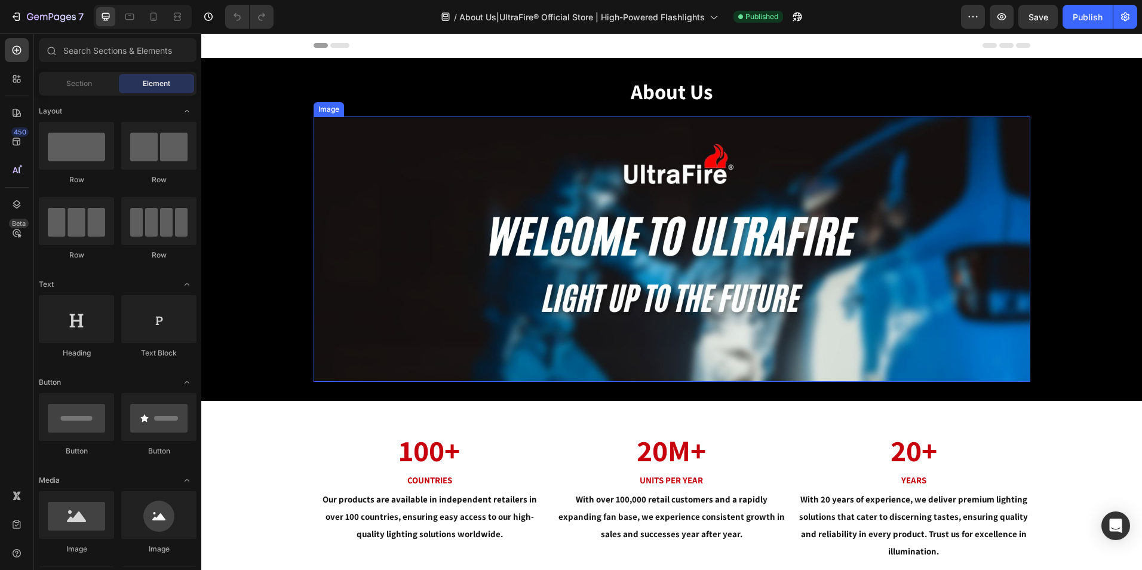
click at [512, 168] on img at bounding box center [672, 248] width 717 height 265
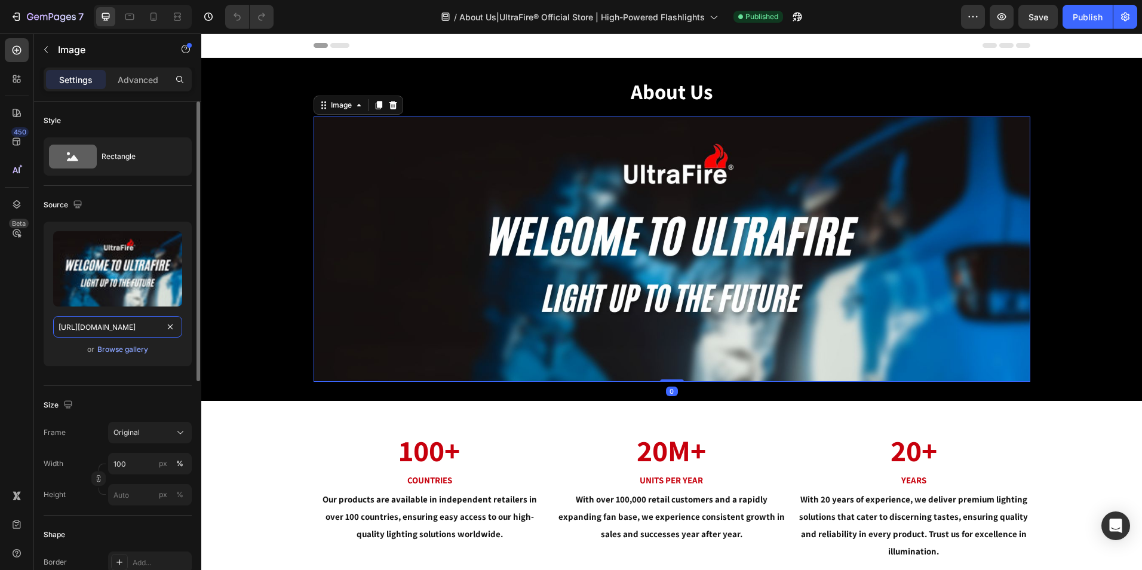
click at [125, 323] on input "https://cdn.shopify.com/s/files/1/0630/2721/6625/files/WELCOME_TO_UltraFire_2_a…" at bounding box center [117, 326] width 129 height 21
click at [154, 17] on icon at bounding box center [154, 17] width 12 height 12
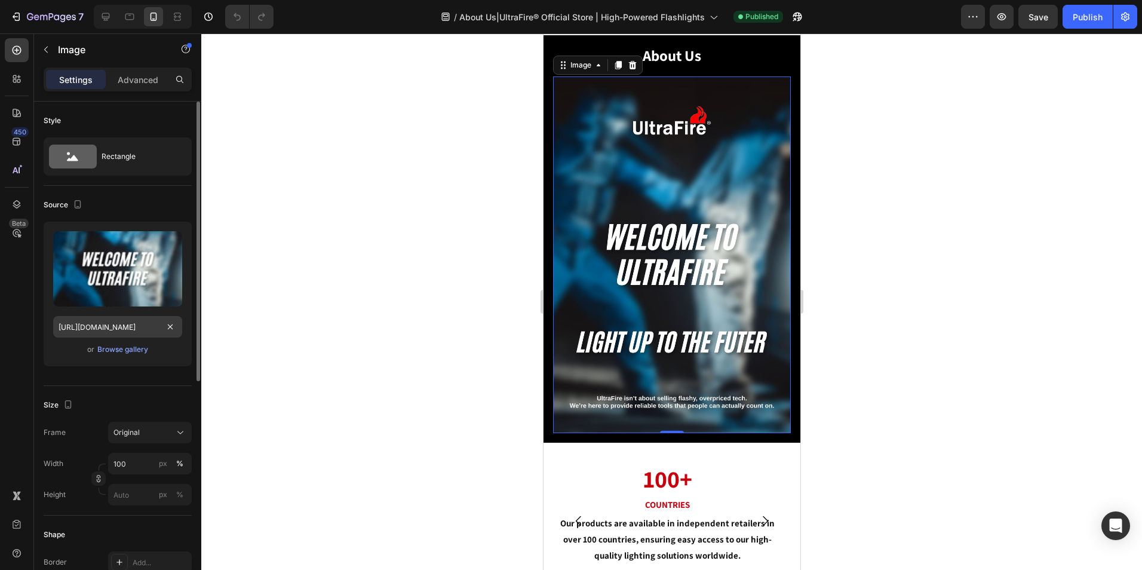
scroll to position [24, 0]
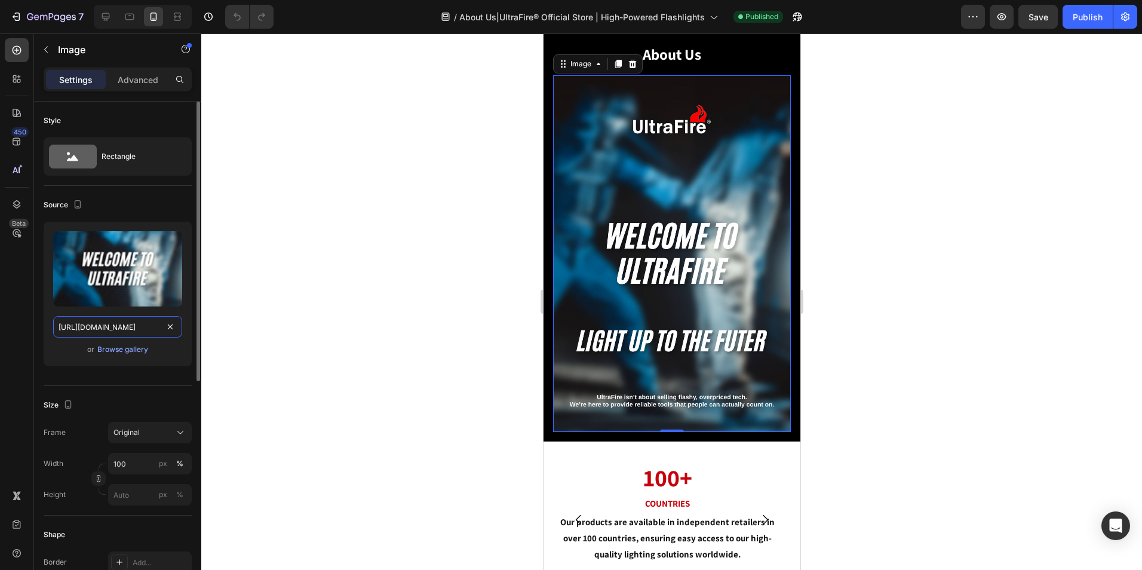
click at [132, 326] on input "https://cdn.shopify.com/s/files/1/0630/2721/6625/files/WELCOME_TO_UltraFire.jpg…" at bounding box center [117, 326] width 129 height 21
paste input "_2_a40ec7ef-b085-4946-b6c6-0107db0eecfd.jpg?v=1755139643"
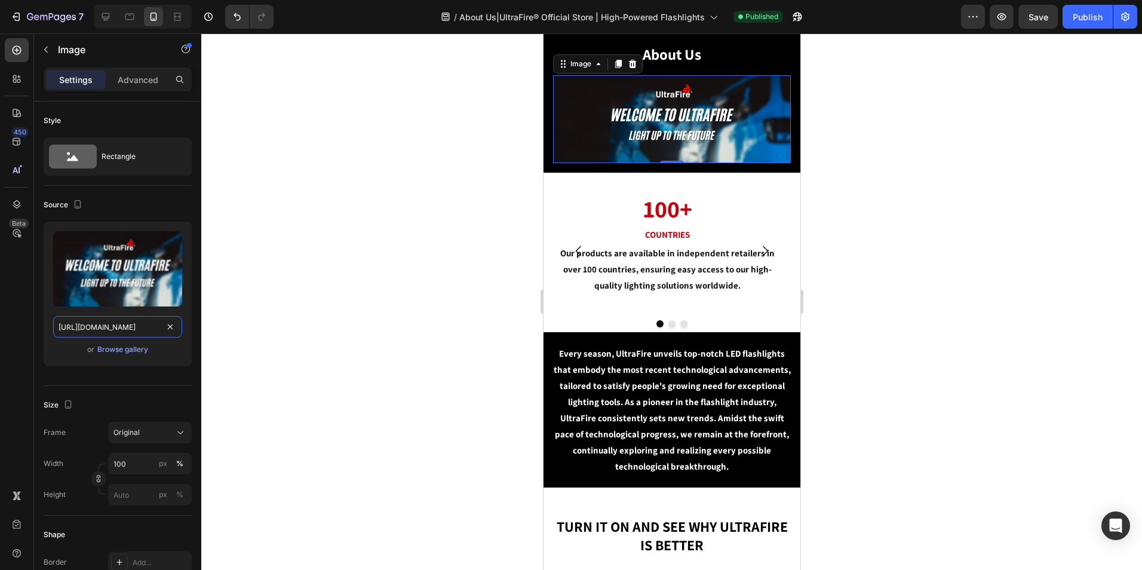
type input "https://cdn.shopify.com/s/files/1/0630/2721/6625/files/WELCOME_TO_UltraFire_2_a…"
click at [910, 142] on div at bounding box center [671, 301] width 941 height 536
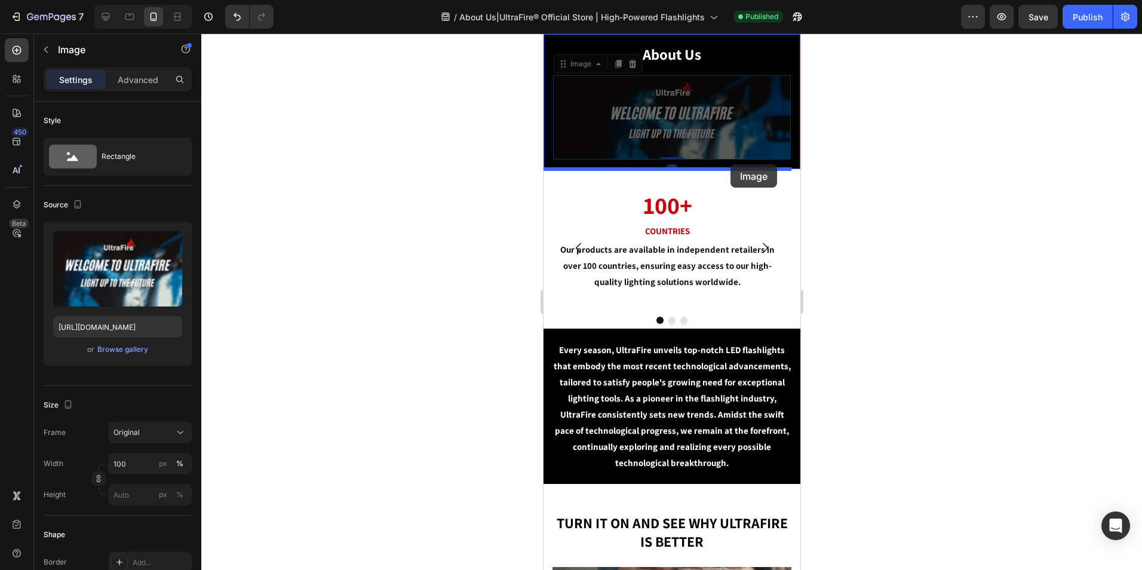
drag, startPoint x: 754, startPoint y: 100, endPoint x: 730, endPoint y: 164, distance: 68.8
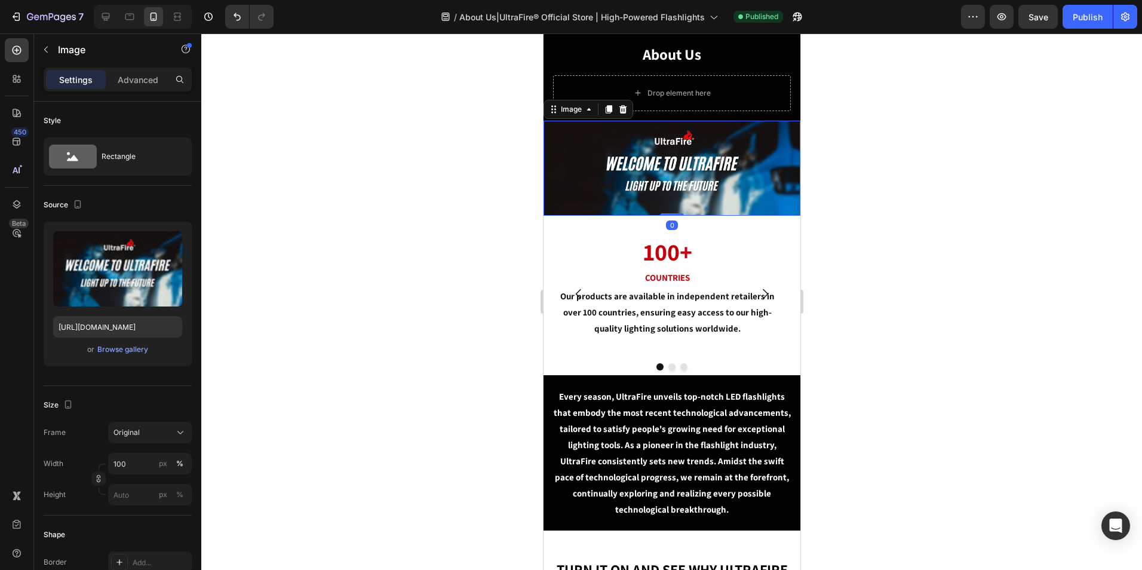
click at [887, 145] on div at bounding box center [671, 301] width 941 height 536
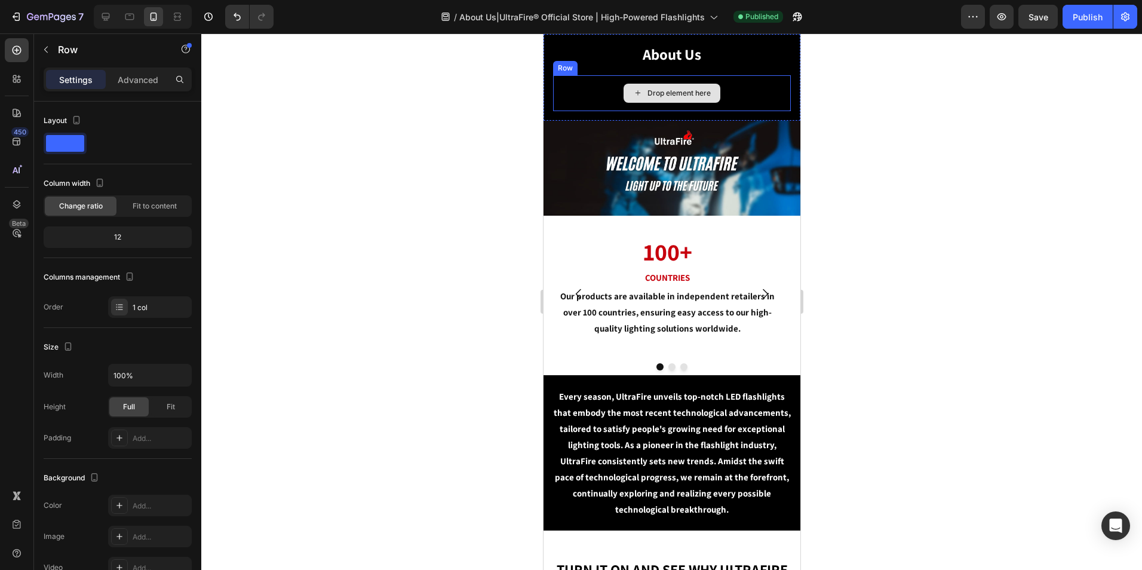
click at [750, 98] on div "Drop element here" at bounding box center [671, 93] width 238 height 36
click at [622, 61] on icon at bounding box center [626, 63] width 8 height 8
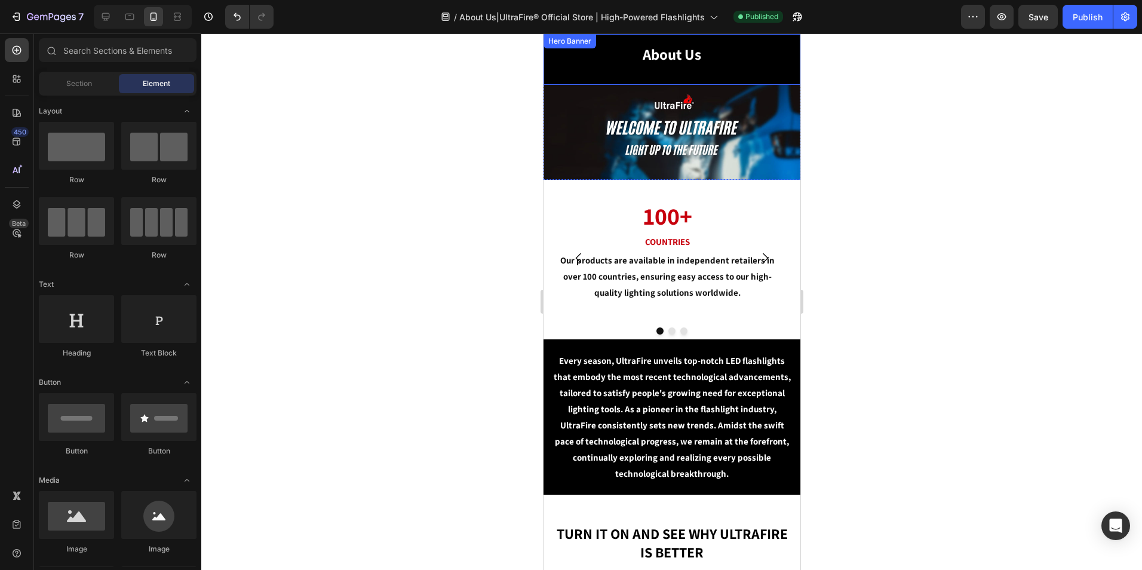
click at [115, 27] on div at bounding box center [143, 17] width 98 height 24
click at [107, 13] on icon at bounding box center [106, 17] width 8 height 8
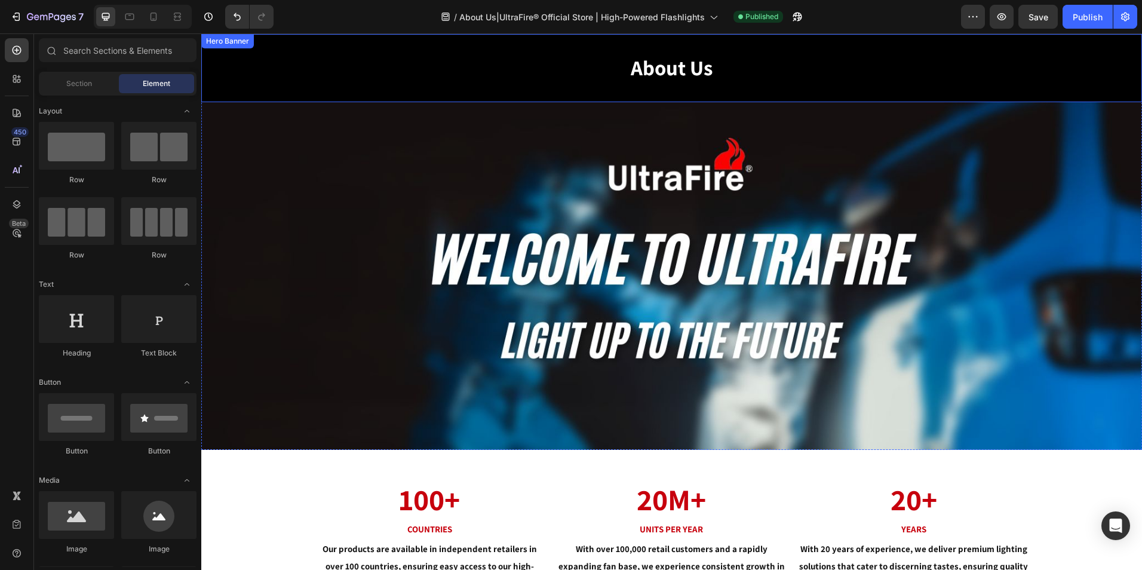
click at [524, 47] on div "About Us Heading" at bounding box center [672, 68] width 717 height 68
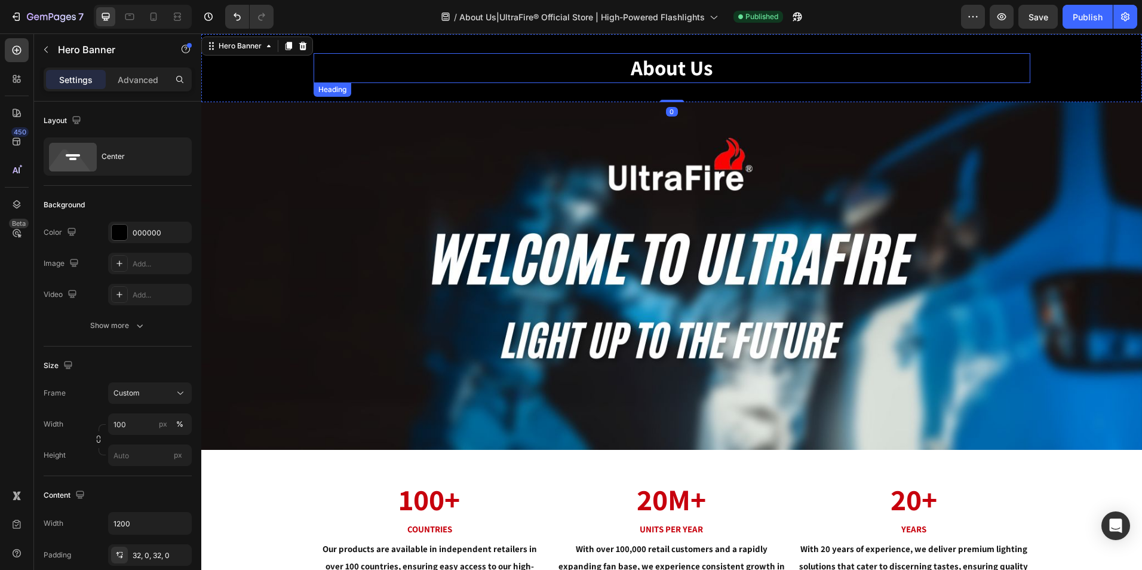
click at [691, 59] on h2 "About Us" at bounding box center [672, 68] width 717 height 30
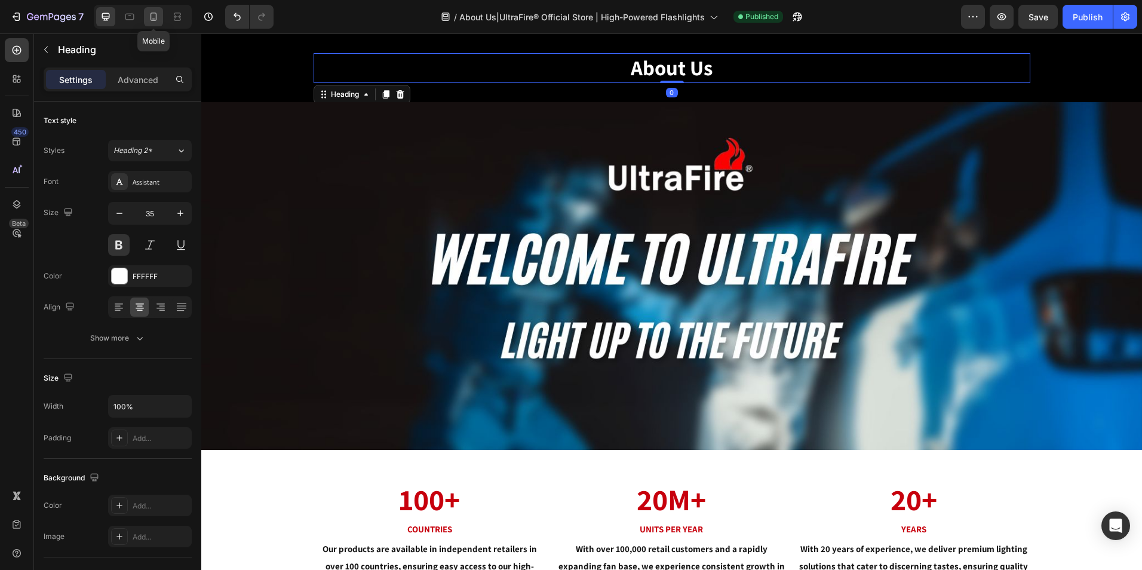
click at [149, 12] on icon at bounding box center [154, 17] width 12 height 12
type input "25"
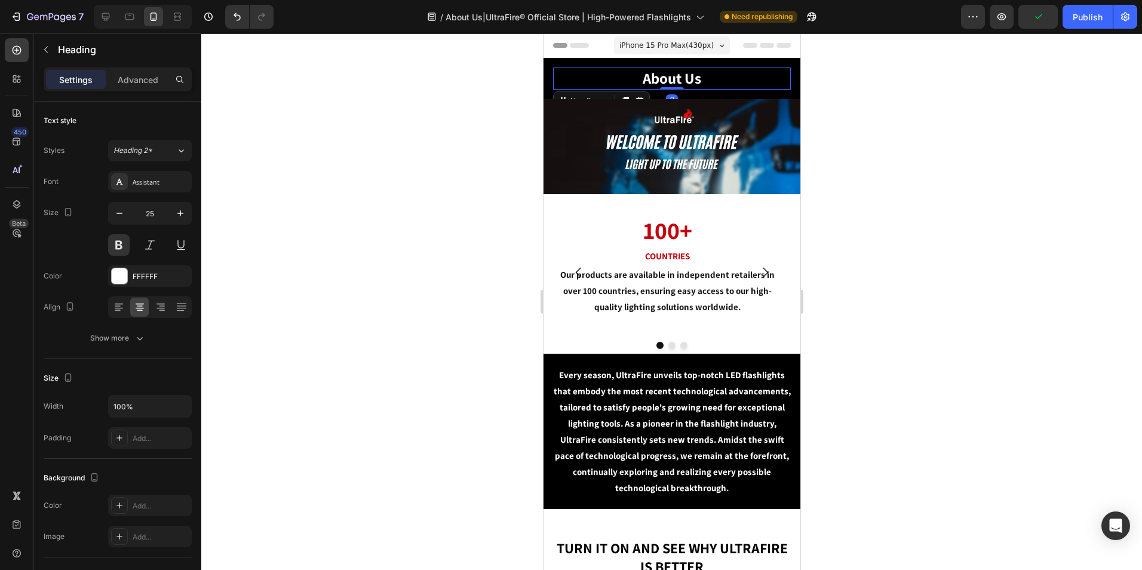
drag, startPoint x: 663, startPoint y: 97, endPoint x: 795, endPoint y: 70, distance: 134.7
click at [672, 72] on div "About Us Heading 0" at bounding box center [671, 78] width 238 height 22
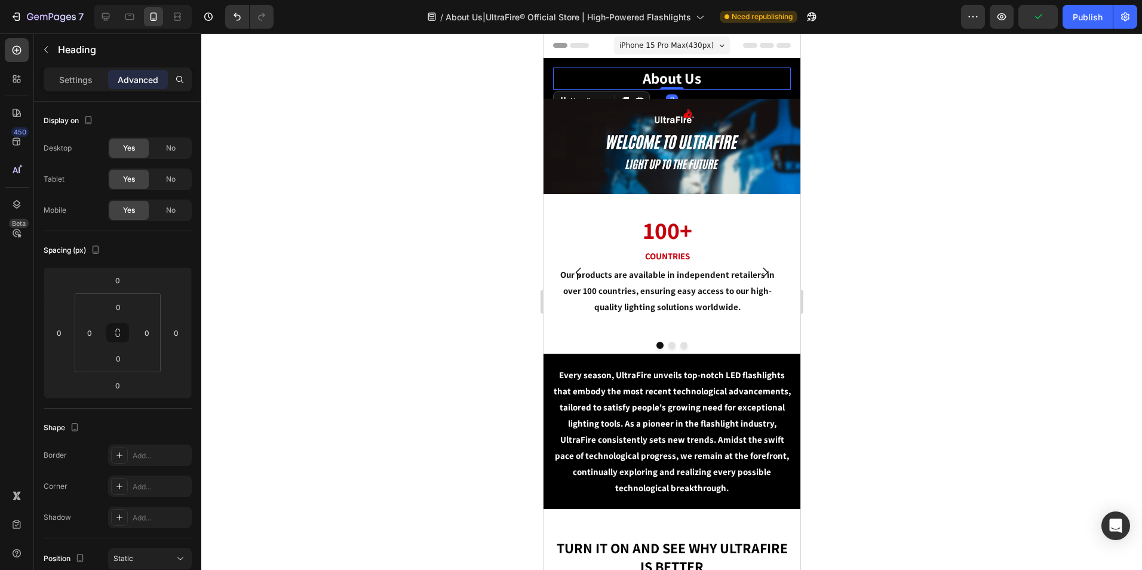
click at [912, 78] on div at bounding box center [671, 301] width 941 height 536
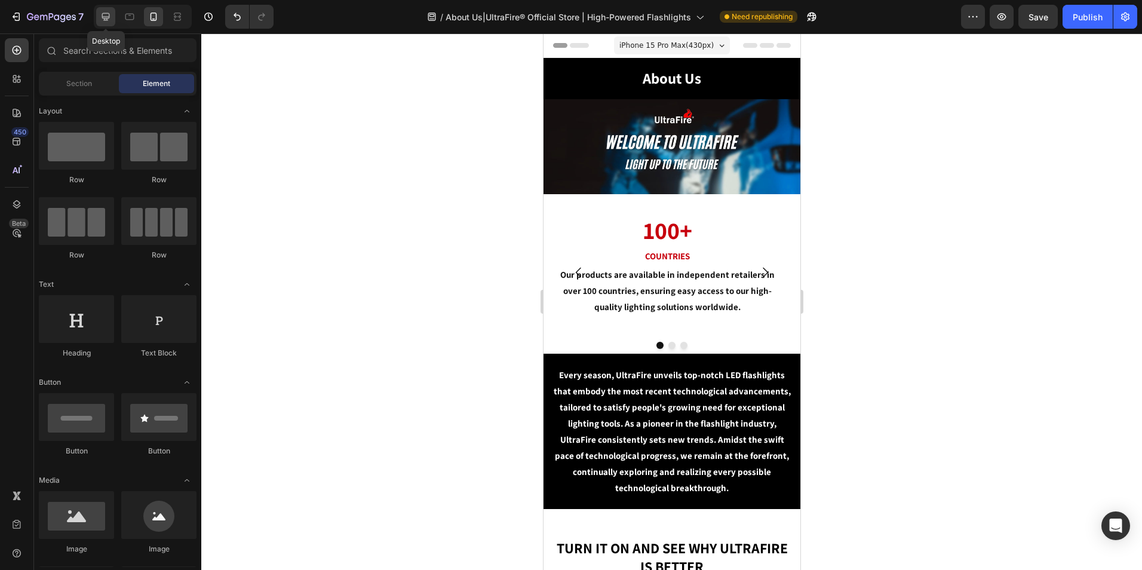
click at [103, 13] on icon at bounding box center [106, 17] width 12 height 12
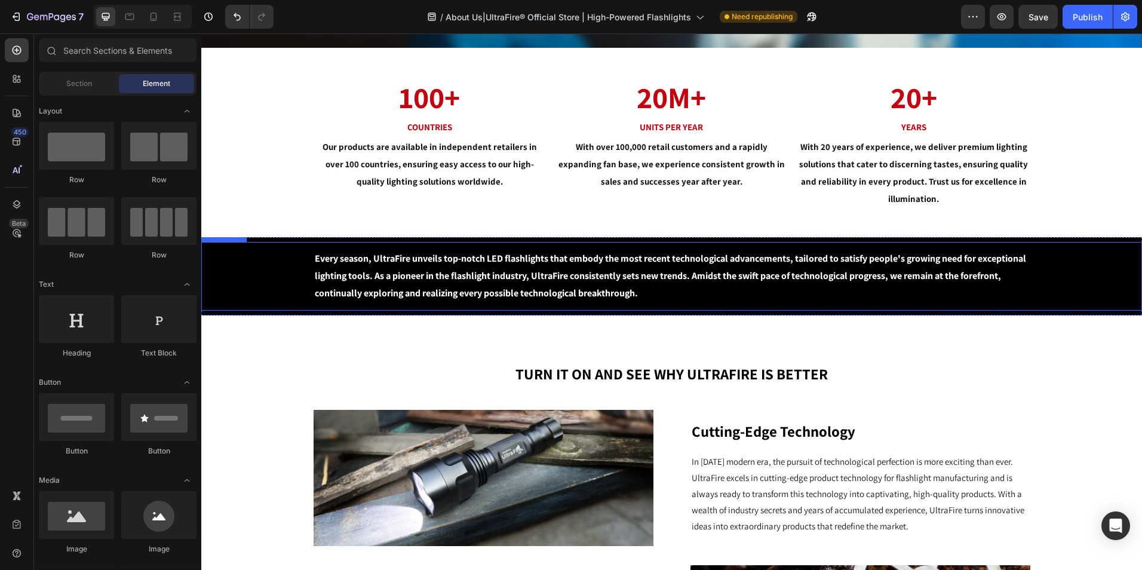
scroll to position [478, 0]
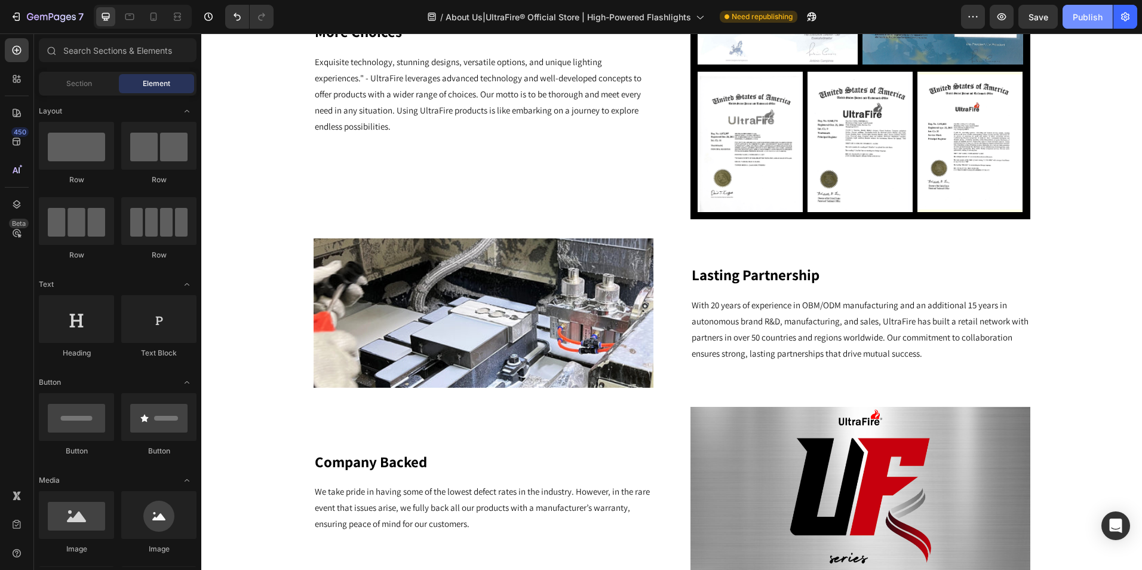
click at [1086, 11] on div "Publish" at bounding box center [1088, 17] width 30 height 13
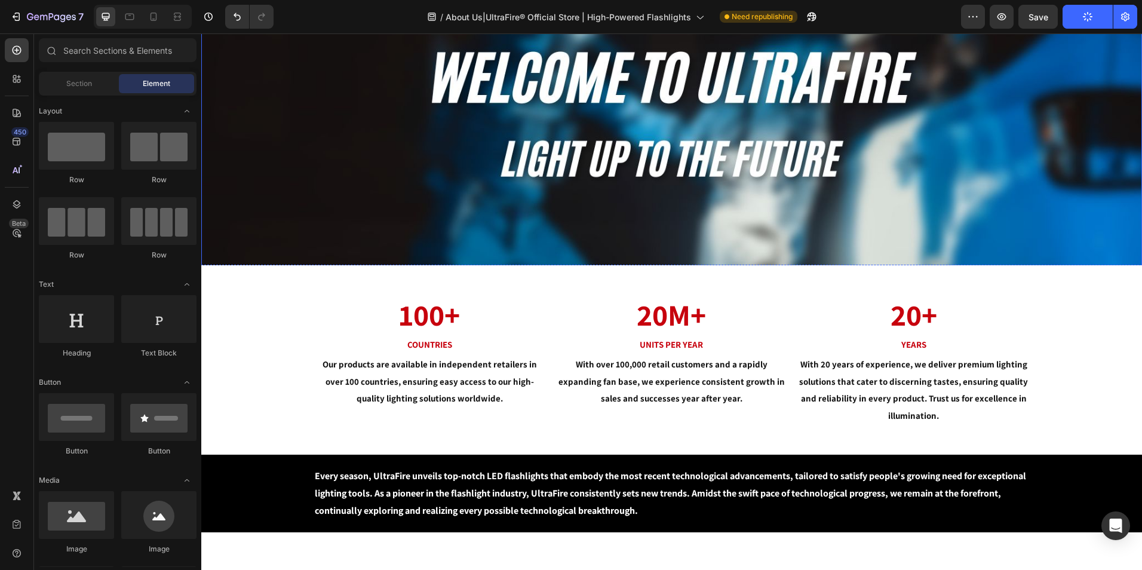
scroll to position [196, 0]
